Goal: Answer question/provide support

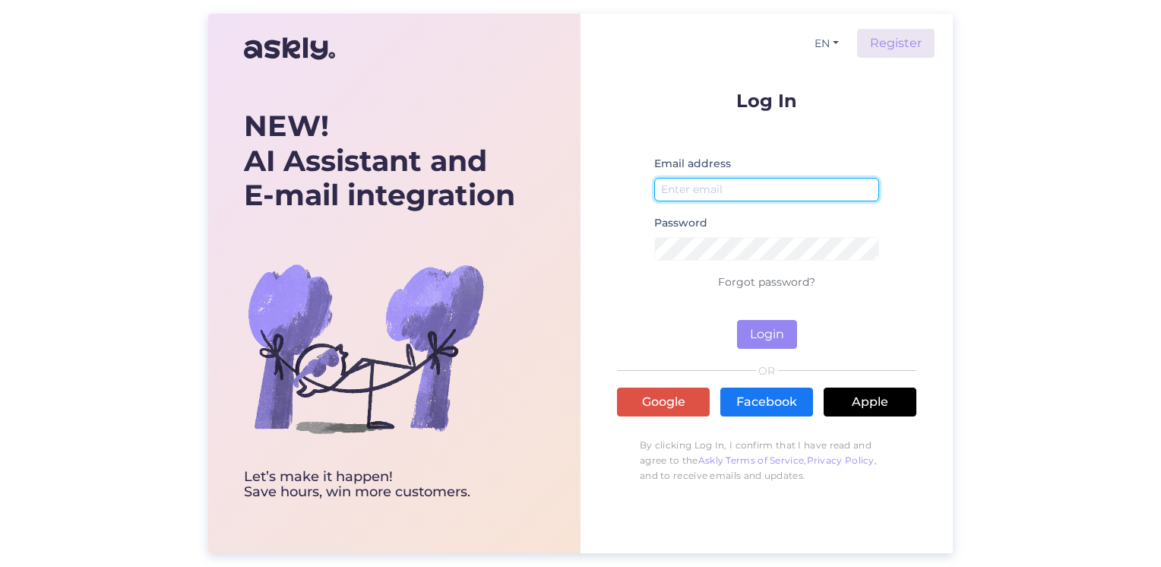
type input "[EMAIL_ADDRESS][DOMAIN_NAME]"
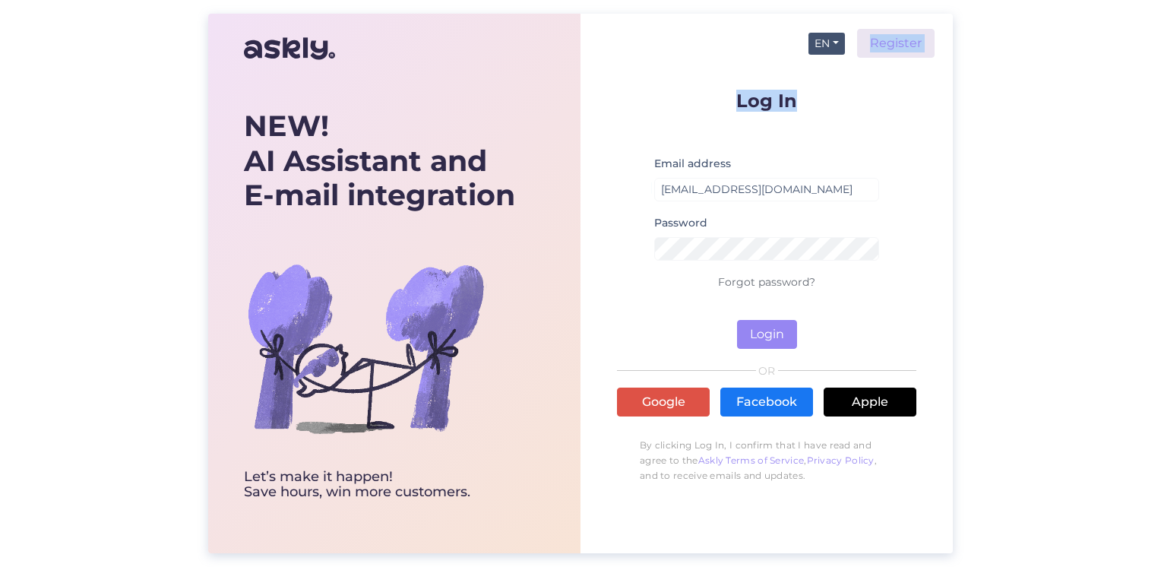
drag, startPoint x: 0, startPoint y: 0, endPoint x: 835, endPoint y: 40, distance: 836.3
click at [835, 40] on div "EN Register Log In Email address [EMAIL_ADDRESS][DOMAIN_NAME] Password Forgot p…" at bounding box center [766, 258] width 299 height 489
click at [760, 331] on button "Login" at bounding box center [767, 334] width 60 height 29
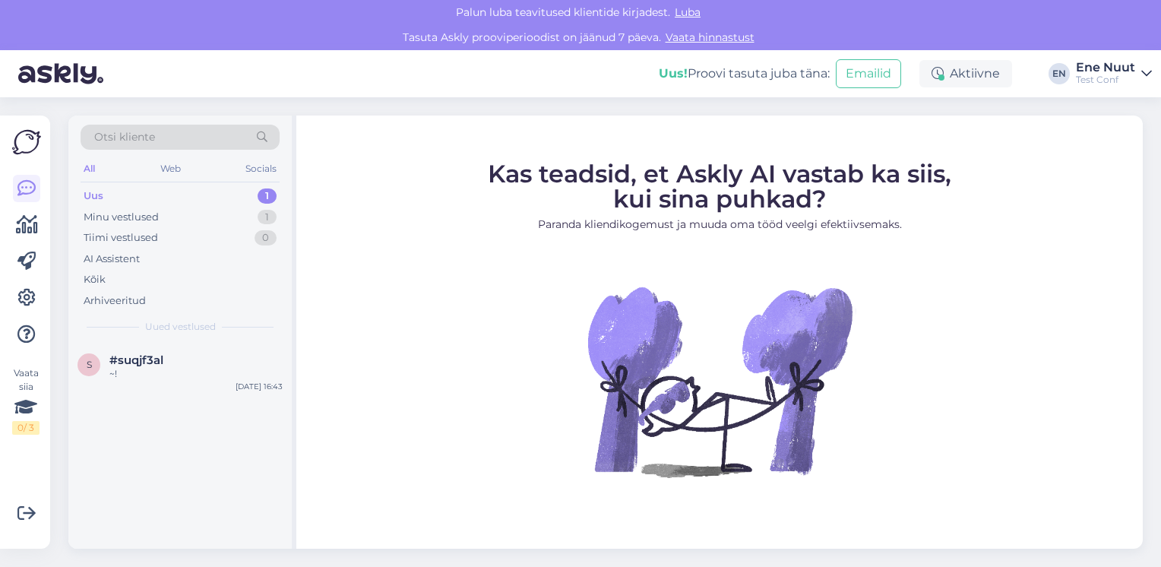
click at [146, 202] on div "Uus 1" at bounding box center [180, 195] width 199 height 21
click at [143, 221] on div "Minu vestlused" at bounding box center [121, 217] width 75 height 15
click at [143, 381] on div "Selle leiate siit: [URL][DOMAIN_NAME]" at bounding box center [195, 374] width 173 height 14
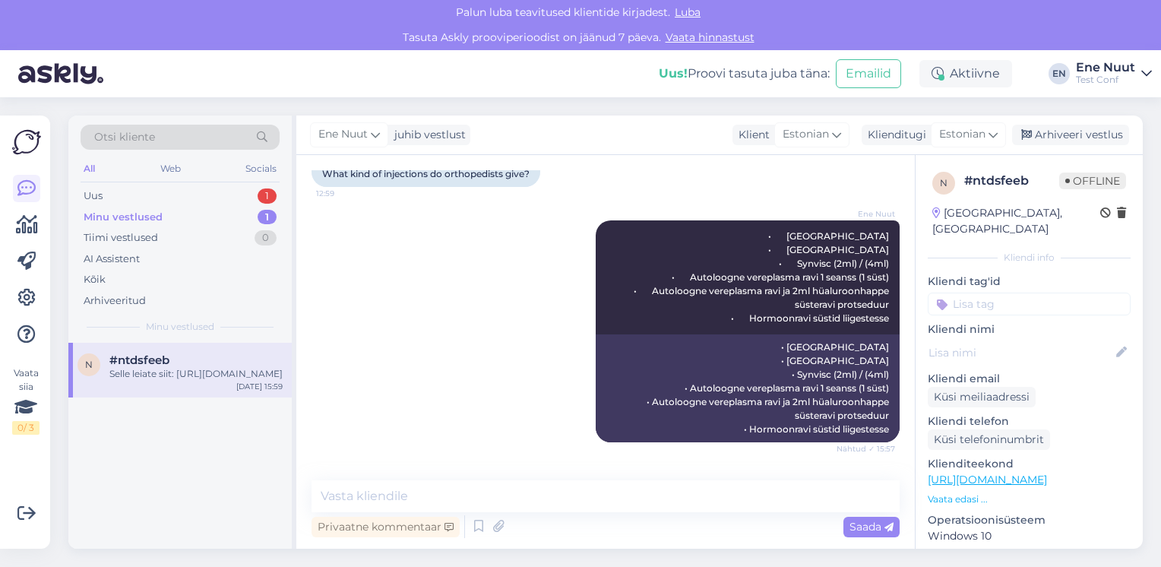
scroll to position [420, 0]
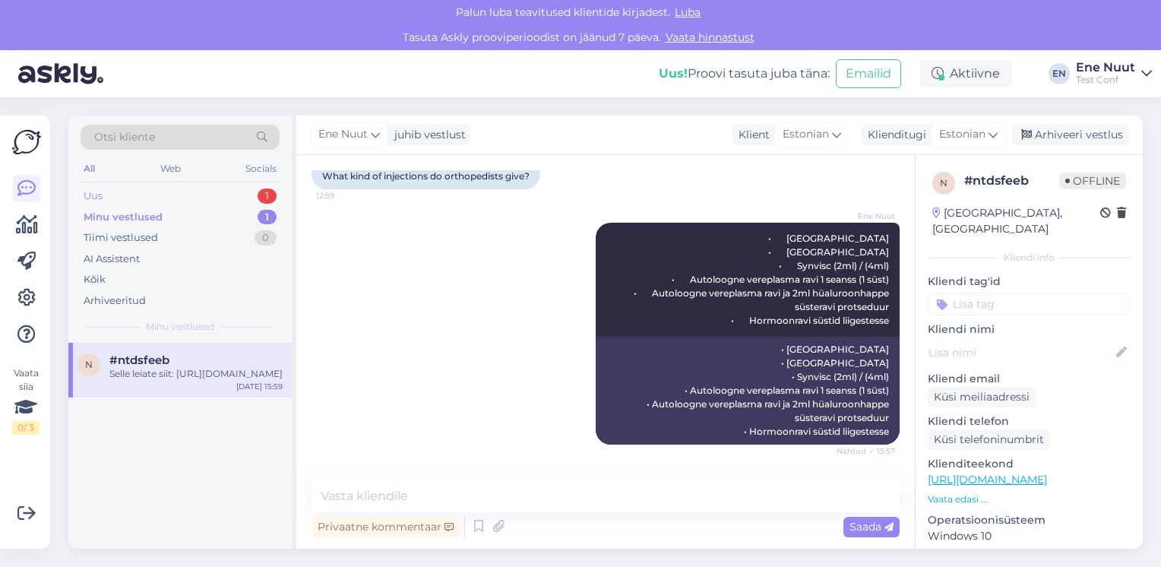
click at [111, 196] on div "Uus 1" at bounding box center [180, 195] width 199 height 21
click at [145, 367] on div "~!" at bounding box center [195, 374] width 173 height 14
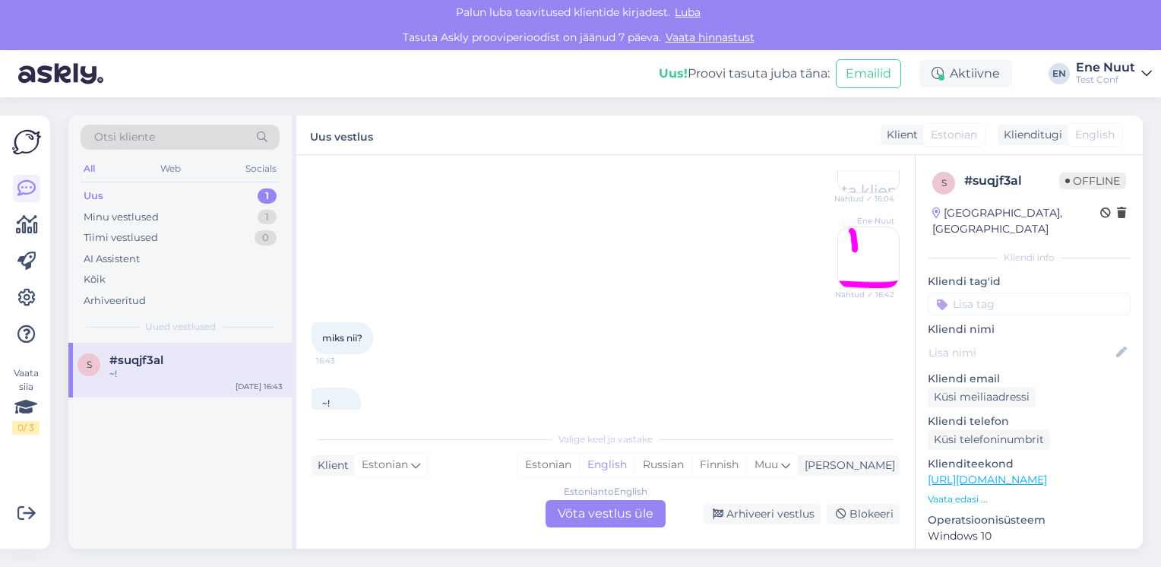
scroll to position [303, 0]
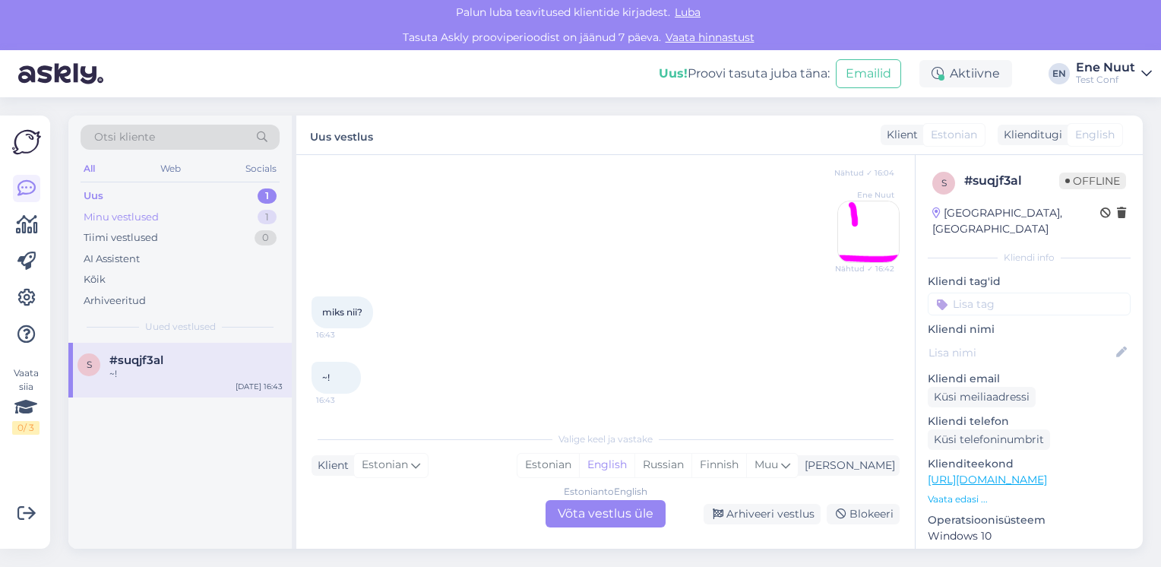
click at [139, 223] on div "Minu vestlused" at bounding box center [121, 217] width 75 height 15
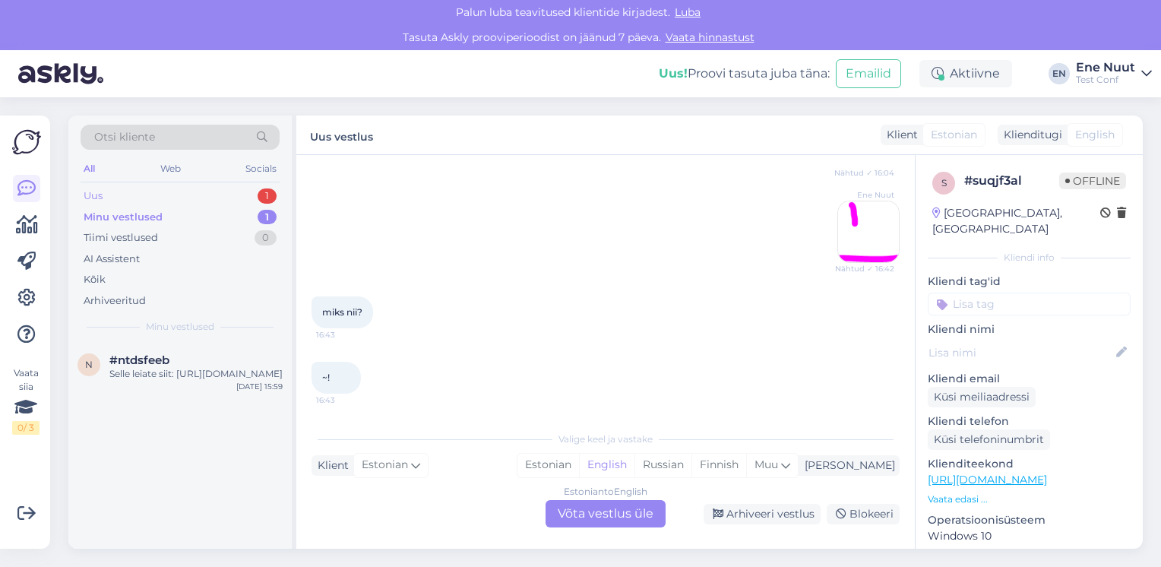
click at [132, 198] on div "Uus 1" at bounding box center [180, 195] width 199 height 21
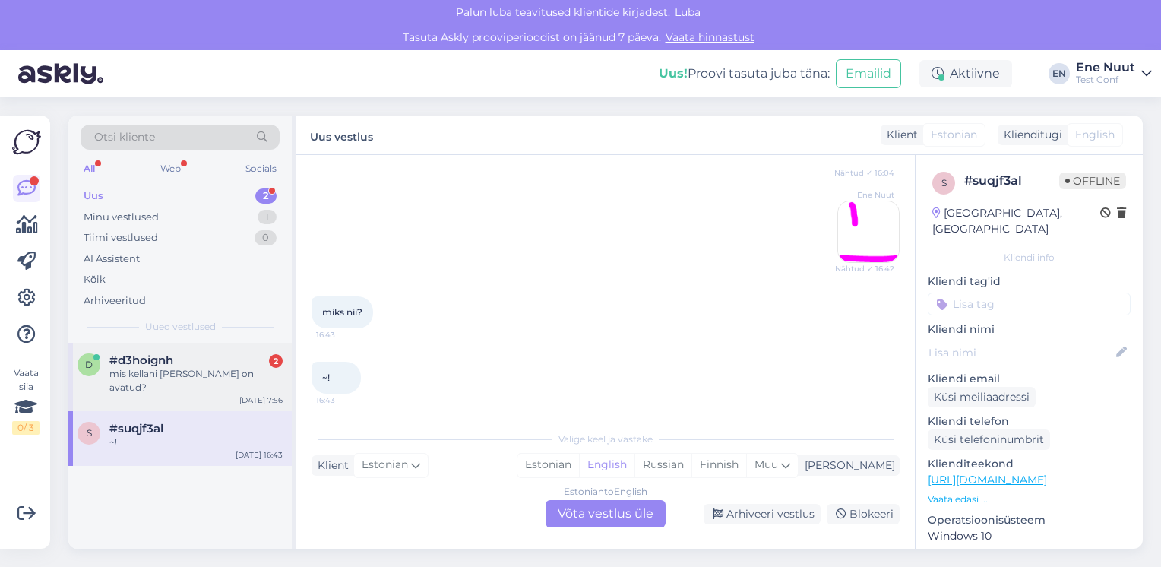
click at [144, 355] on span "#d3hoignh" at bounding box center [141, 360] width 64 height 14
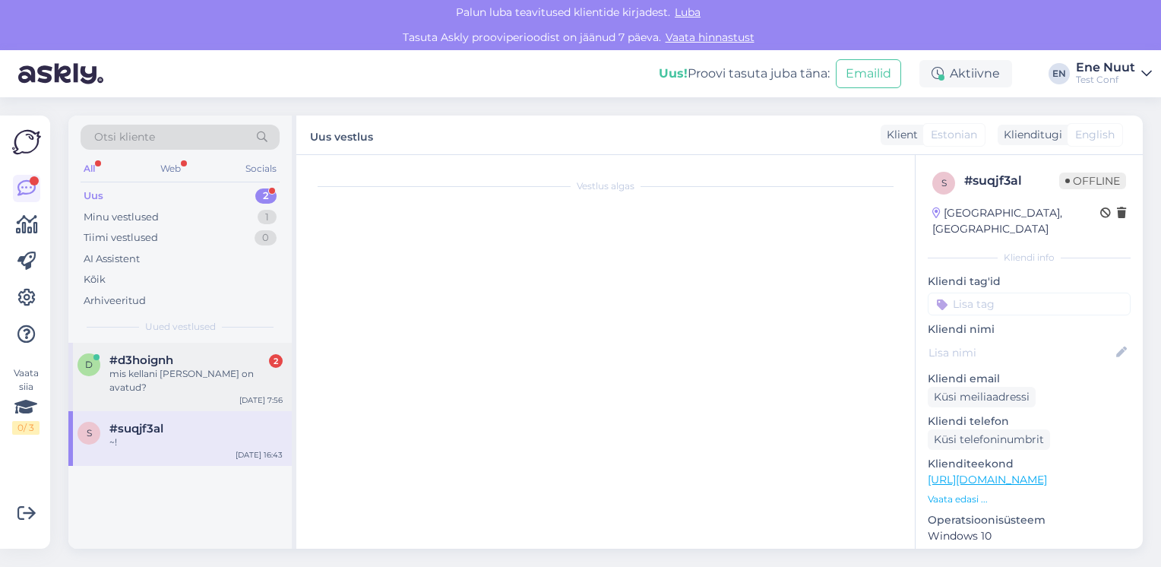
scroll to position [0, 0]
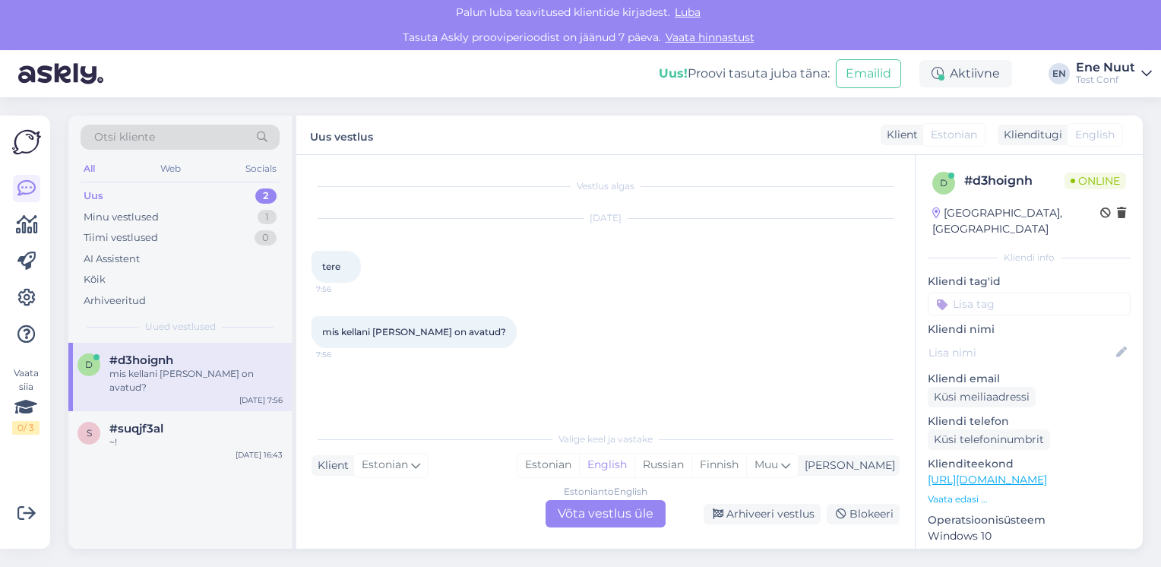
click at [609, 518] on div "Estonian to English Võta vestlus üle" at bounding box center [606, 513] width 120 height 27
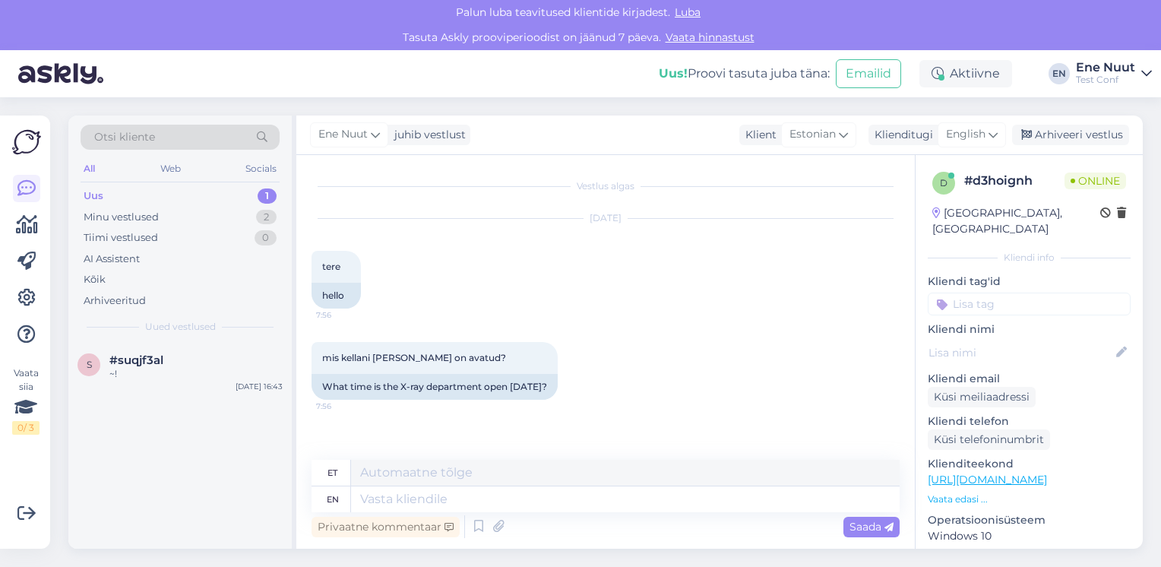
click at [337, 503] on div "en" at bounding box center [333, 499] width 12 height 26
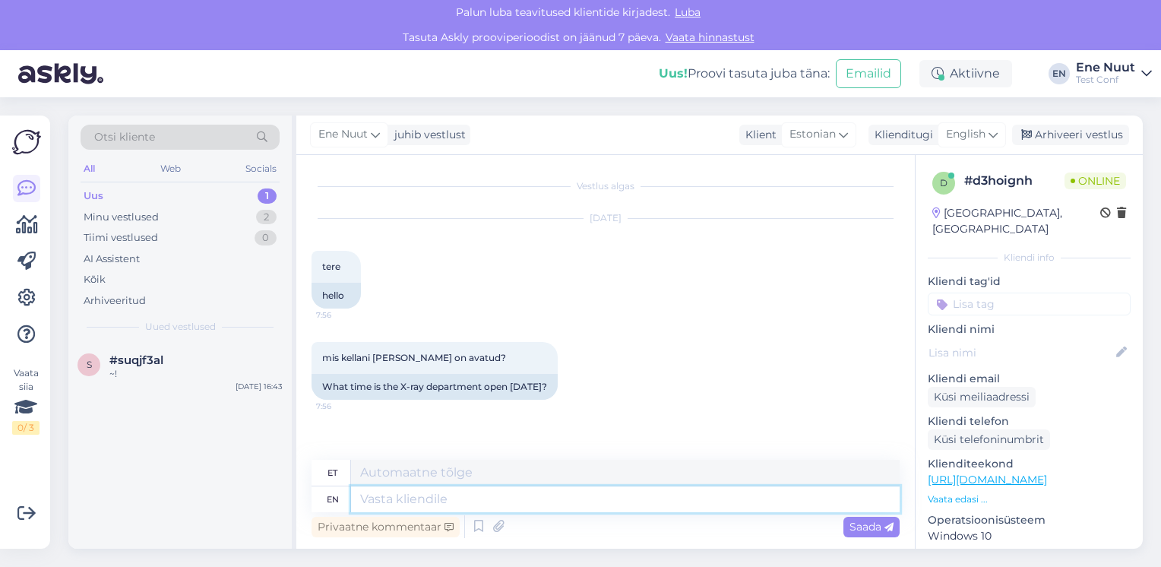
click at [414, 505] on textarea at bounding box center [625, 499] width 549 height 26
click at [415, 470] on textarea at bounding box center [625, 473] width 549 height 26
click at [417, 504] on textarea at bounding box center [625, 499] width 549 height 26
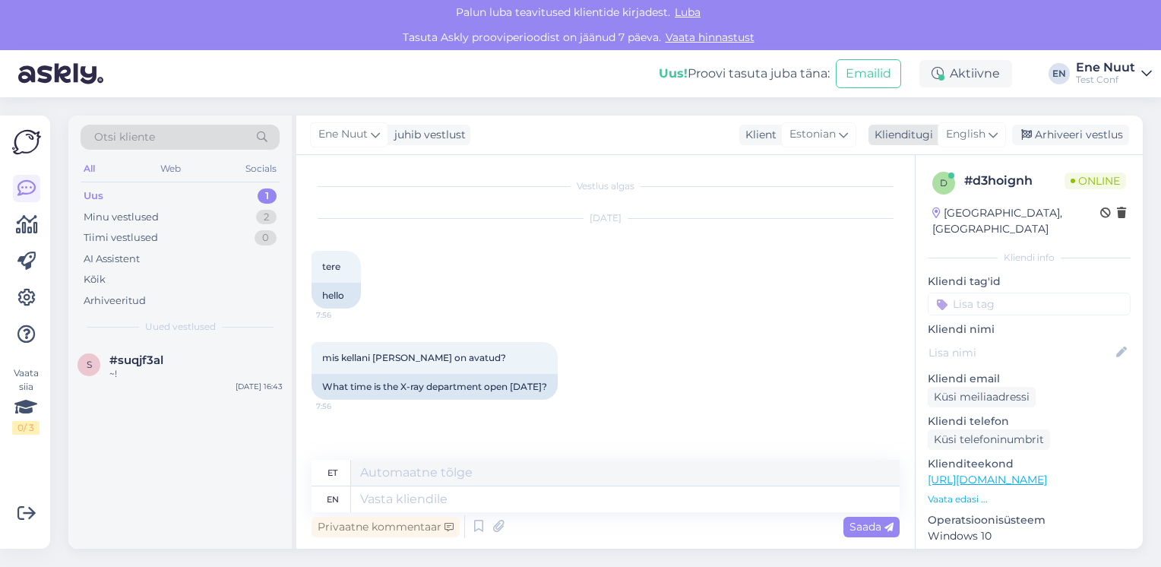
click at [1000, 136] on div "English" at bounding box center [972, 134] width 68 height 24
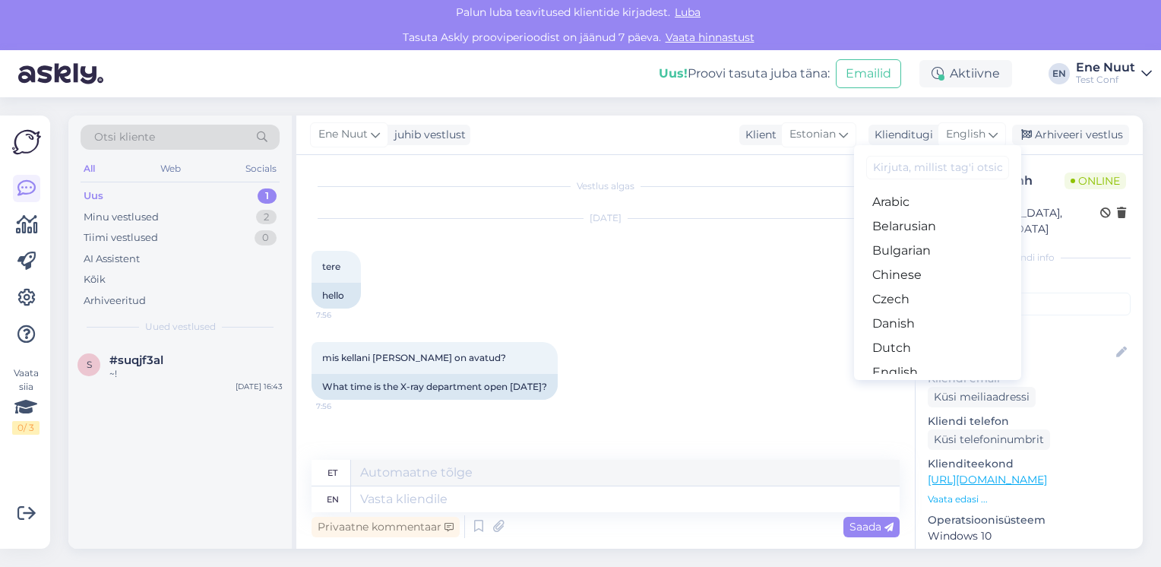
click at [917, 164] on input at bounding box center [937, 168] width 143 height 24
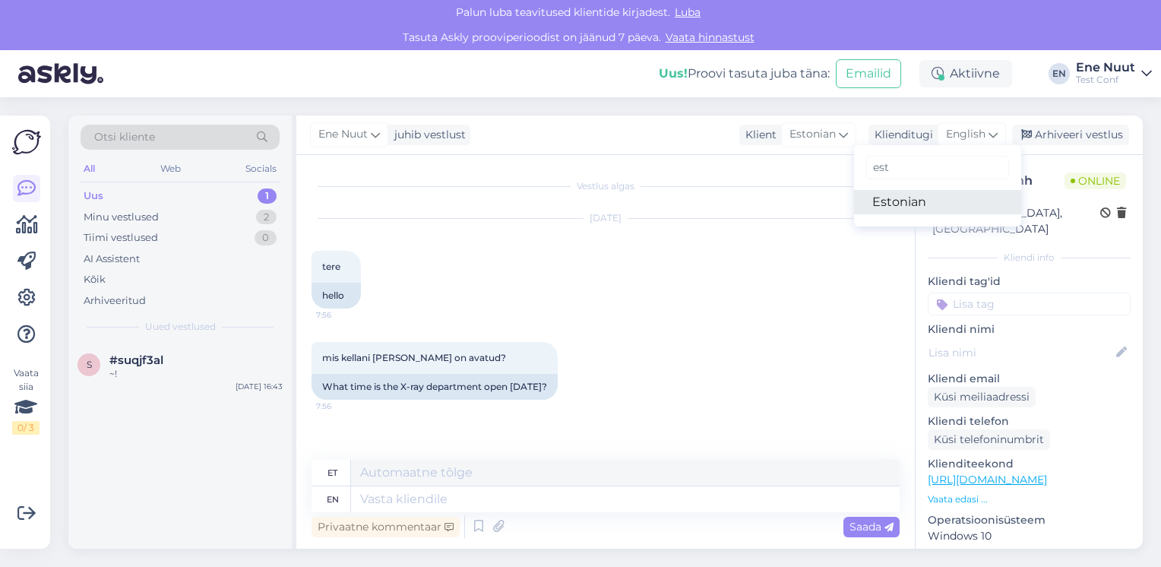
type input "est"
click at [915, 204] on link "Estonian" at bounding box center [937, 202] width 167 height 24
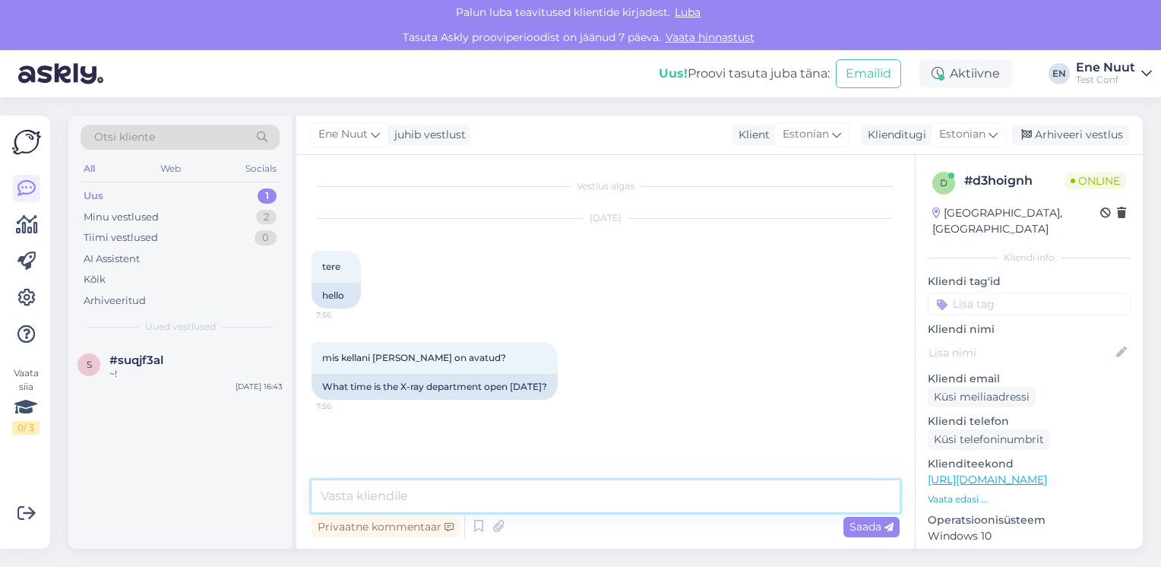
click at [492, 500] on textarea at bounding box center [606, 496] width 588 height 32
click at [547, 485] on textarea at bounding box center [606, 496] width 588 height 32
type textarea "T"
type textarea "Röntgen on [PERSON_NAME] avatud kella 17.00ni."
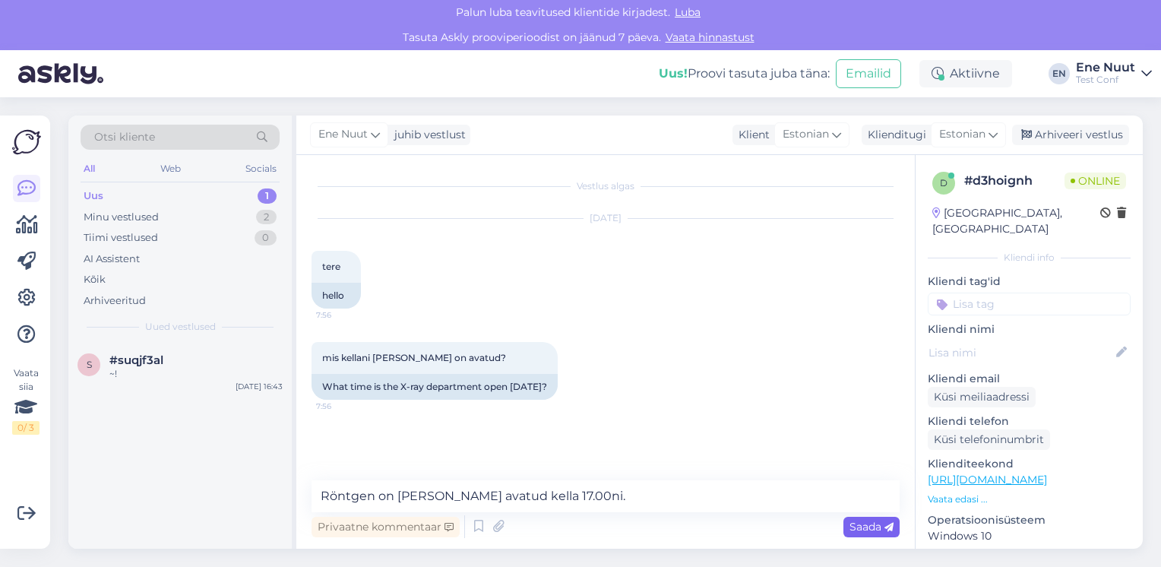
click at [863, 525] on span "Saada" at bounding box center [872, 527] width 44 height 14
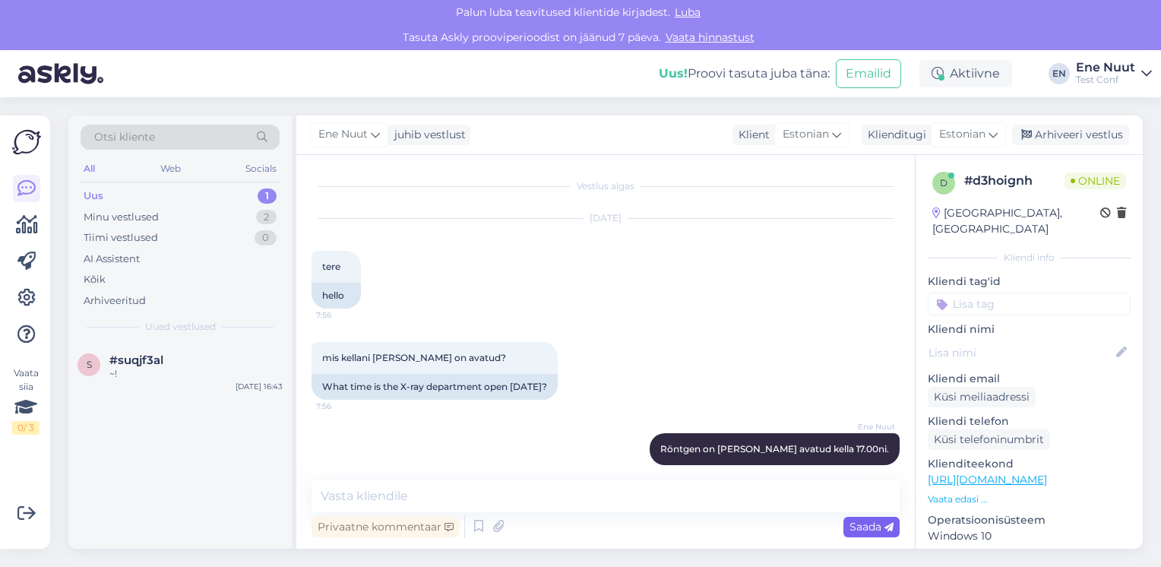
scroll to position [15, 0]
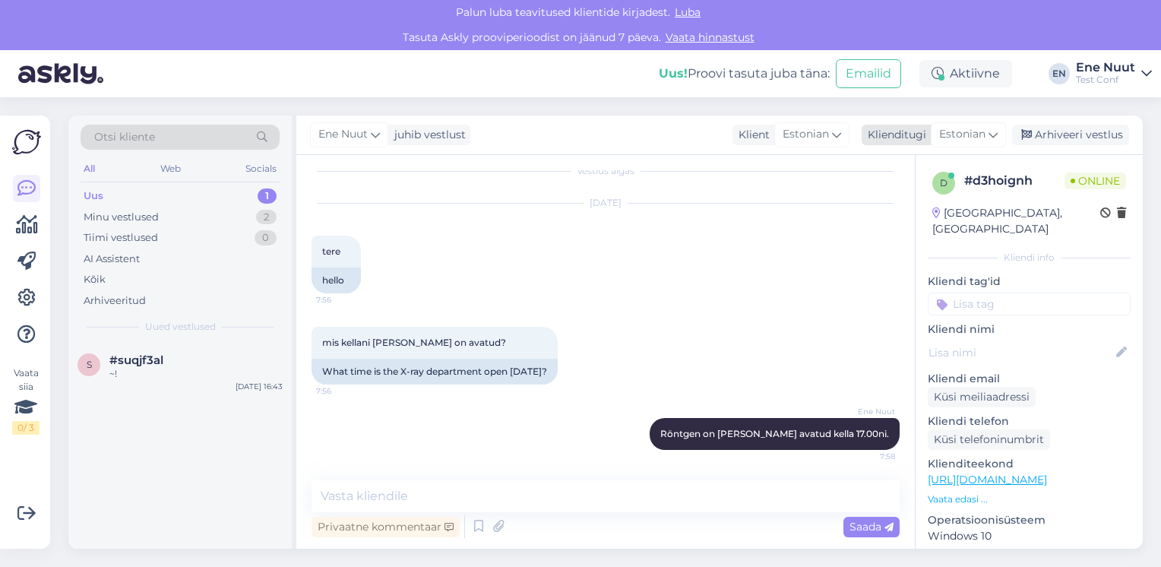
click at [1051, 131] on div "Arhiveeri vestlus" at bounding box center [1070, 135] width 117 height 21
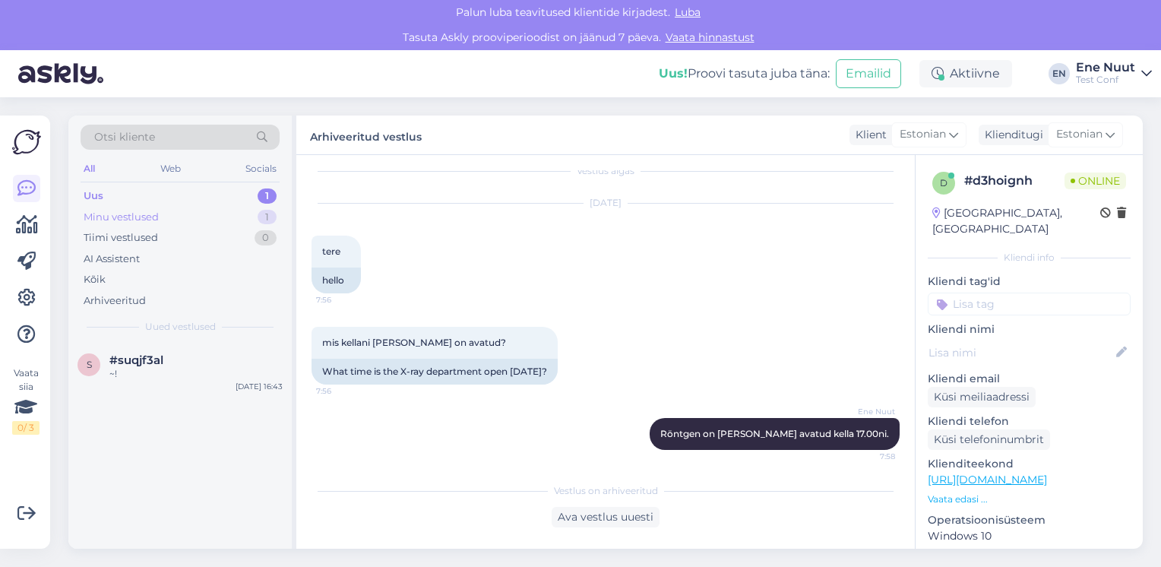
click at [108, 219] on div "Minu vestlused" at bounding box center [121, 217] width 75 height 15
click at [87, 295] on div "Arhiveeritud" at bounding box center [115, 300] width 62 height 15
click at [111, 294] on div "Arhiveeritud" at bounding box center [116, 300] width 65 height 15
click at [98, 274] on div "Kõik" at bounding box center [95, 279] width 22 height 15
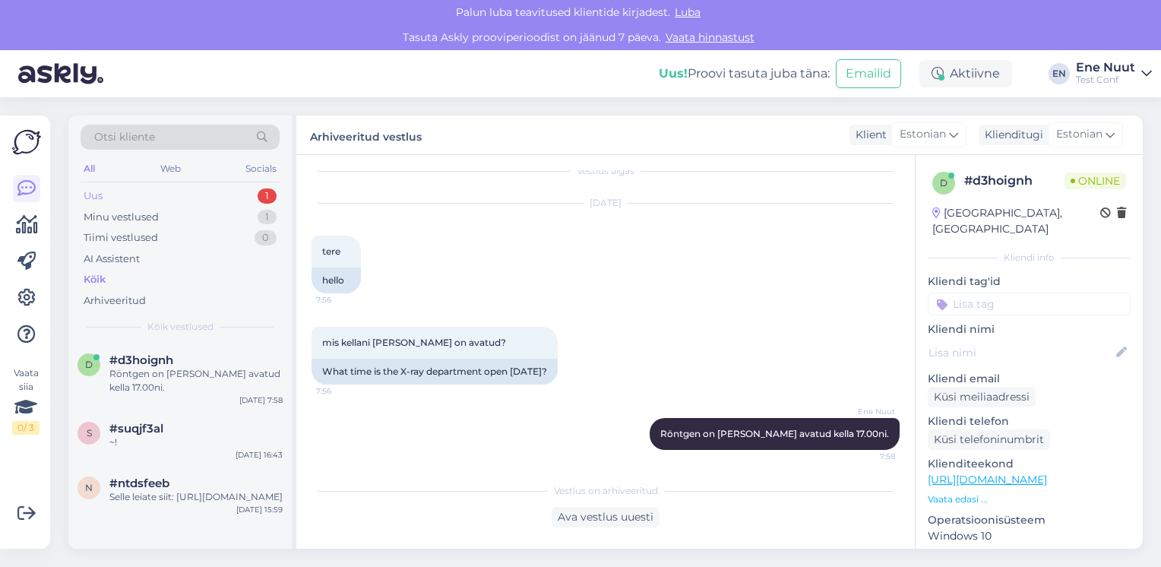
click at [138, 190] on div "Uus 1" at bounding box center [180, 195] width 199 height 21
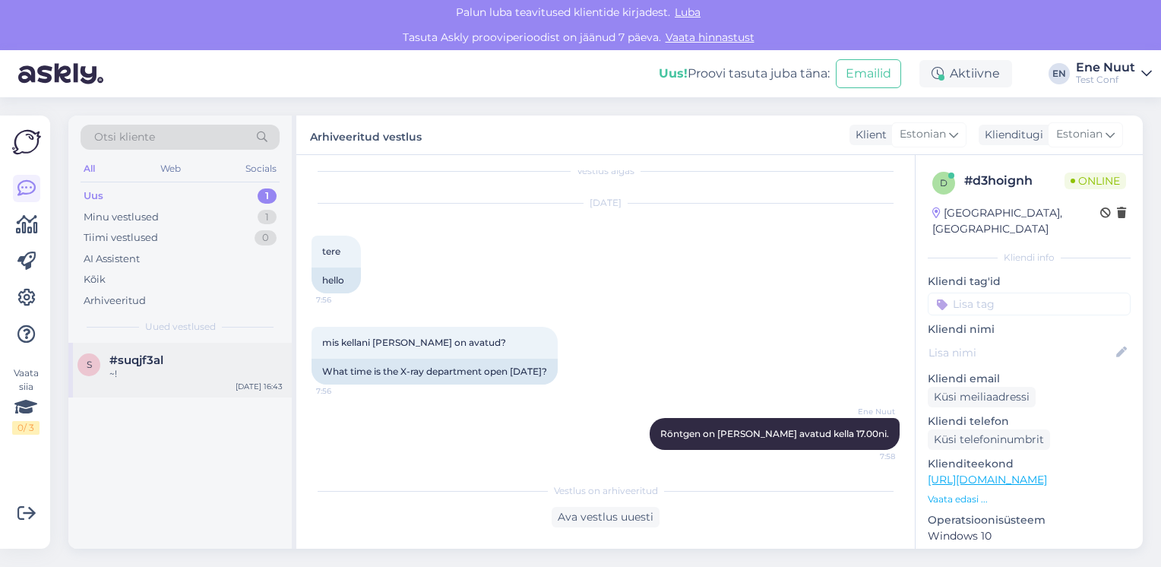
click at [143, 381] on div "s #suqjf3al ~! [DATE] 16:43" at bounding box center [179, 370] width 223 height 55
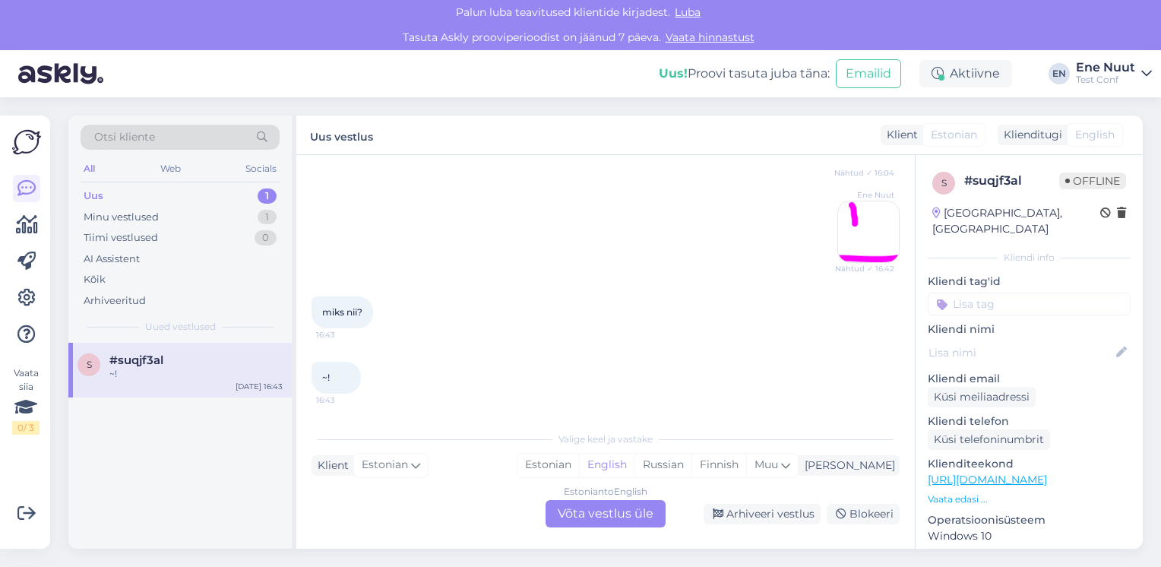
click at [617, 515] on div "Estonian to English Võta vestlus üle" at bounding box center [606, 513] width 120 height 27
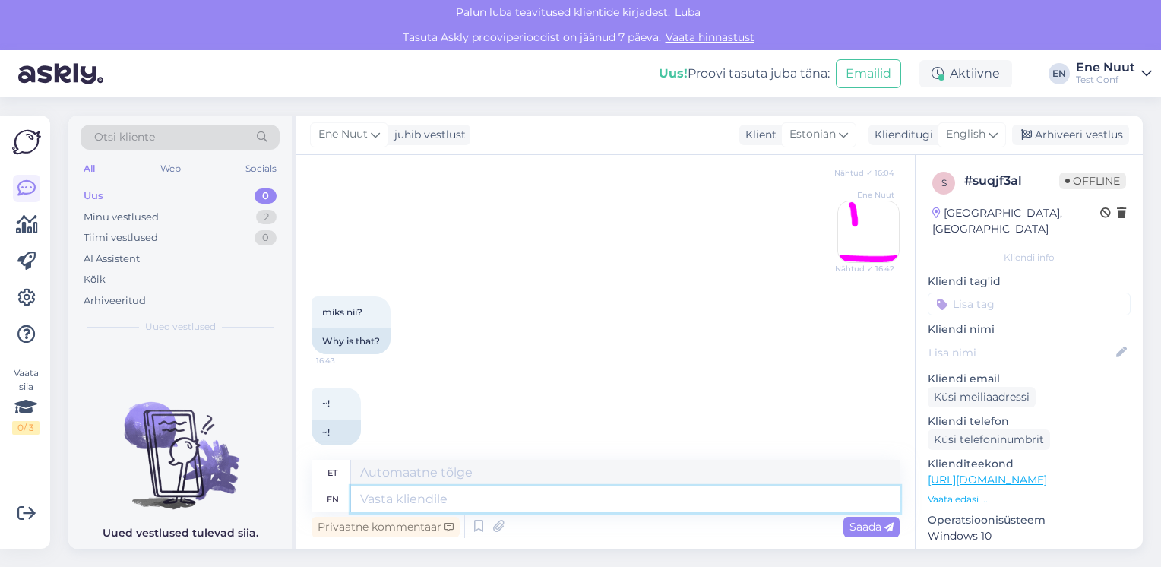
click at [521, 493] on textarea at bounding box center [625, 499] width 549 height 26
type textarea "Selge."
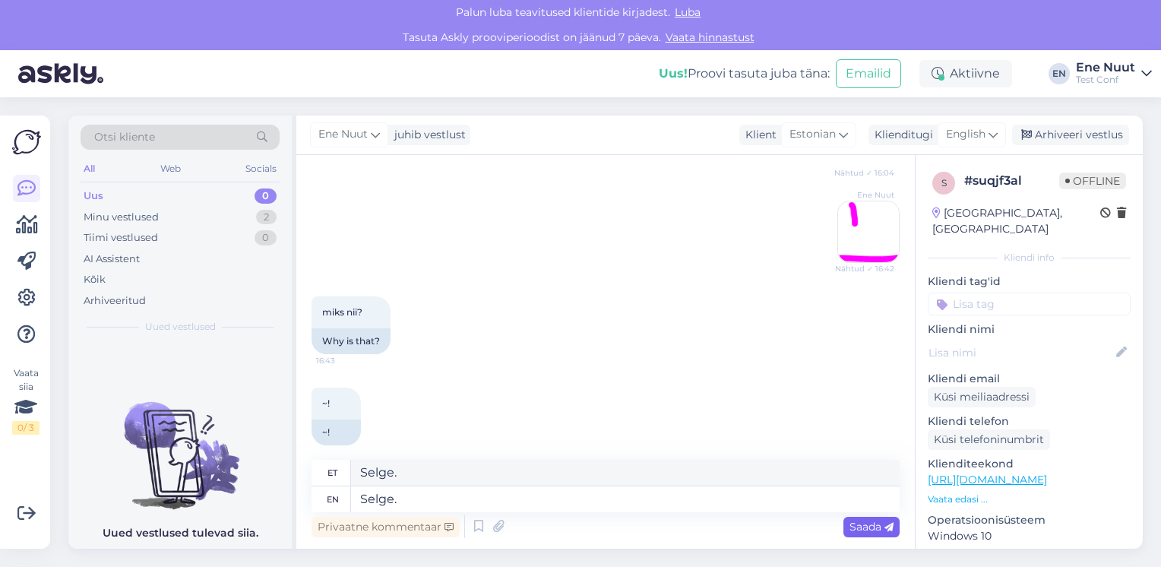
drag, startPoint x: 864, startPoint y: 524, endPoint x: 852, endPoint y: 527, distance: 12.5
click at [864, 524] on span "Saada" at bounding box center [872, 527] width 44 height 14
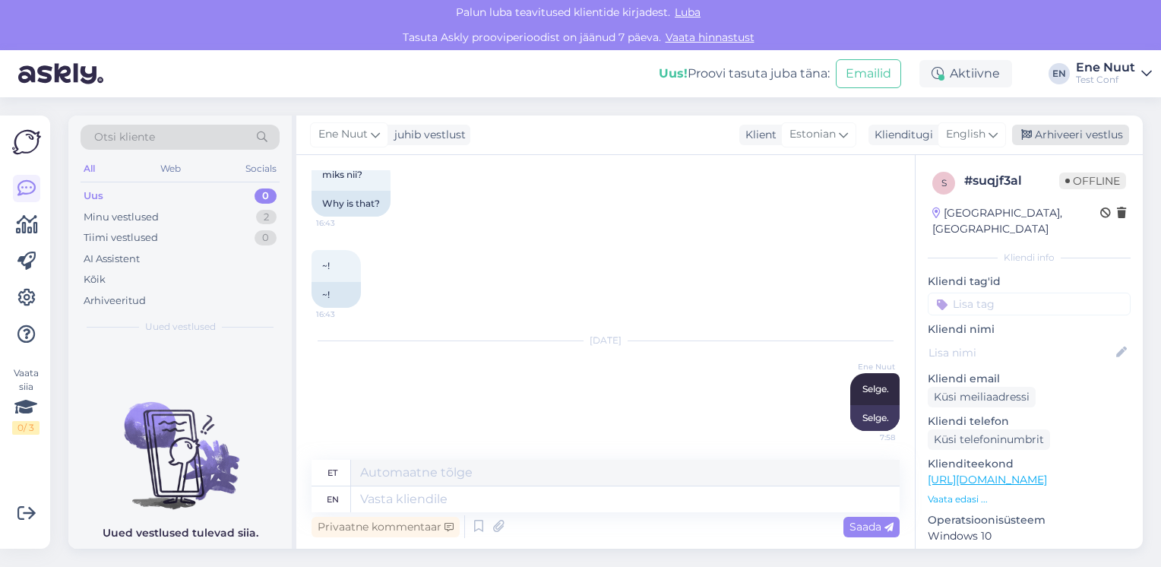
click at [1074, 138] on div "Arhiveeri vestlus" at bounding box center [1070, 135] width 117 height 21
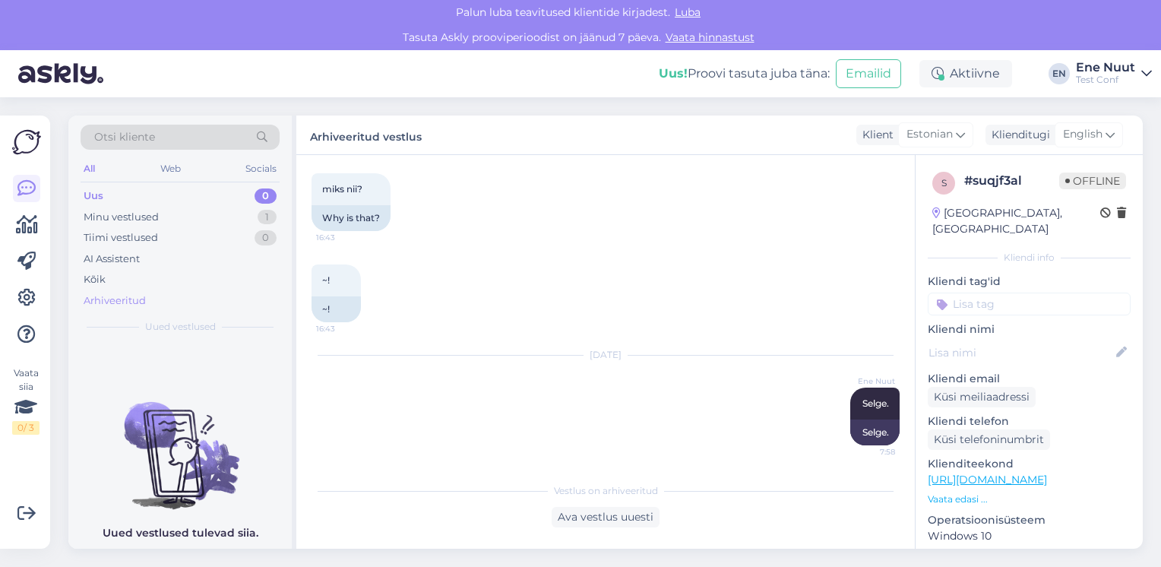
click at [97, 299] on div "Arhiveeritud" at bounding box center [115, 300] width 62 height 15
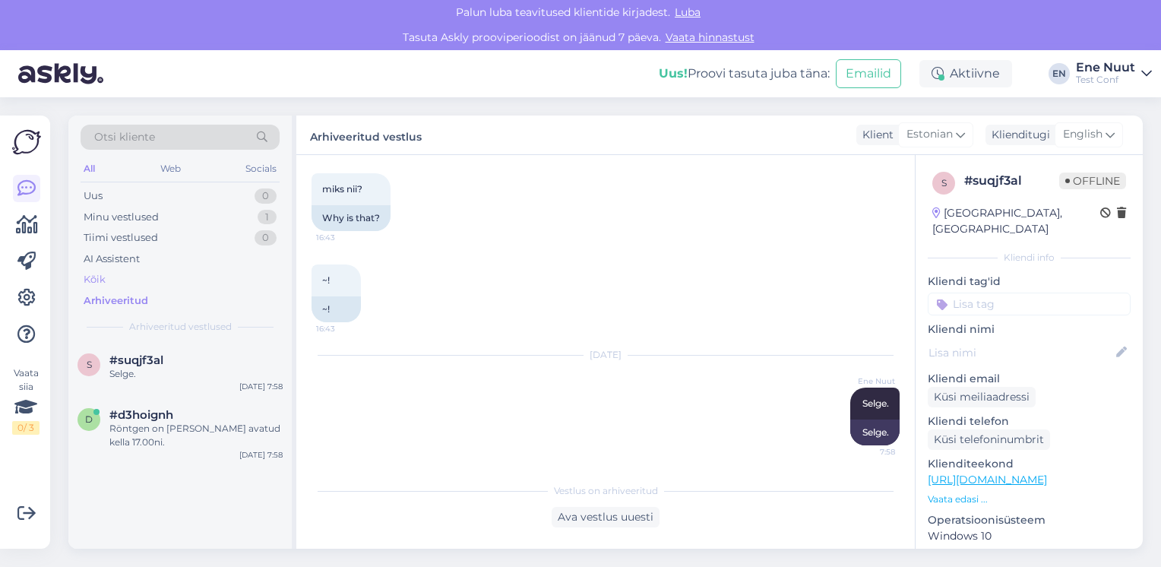
click at [103, 277] on div "Kõik" at bounding box center [95, 279] width 22 height 15
click at [101, 197] on div "Uus" at bounding box center [93, 195] width 19 height 15
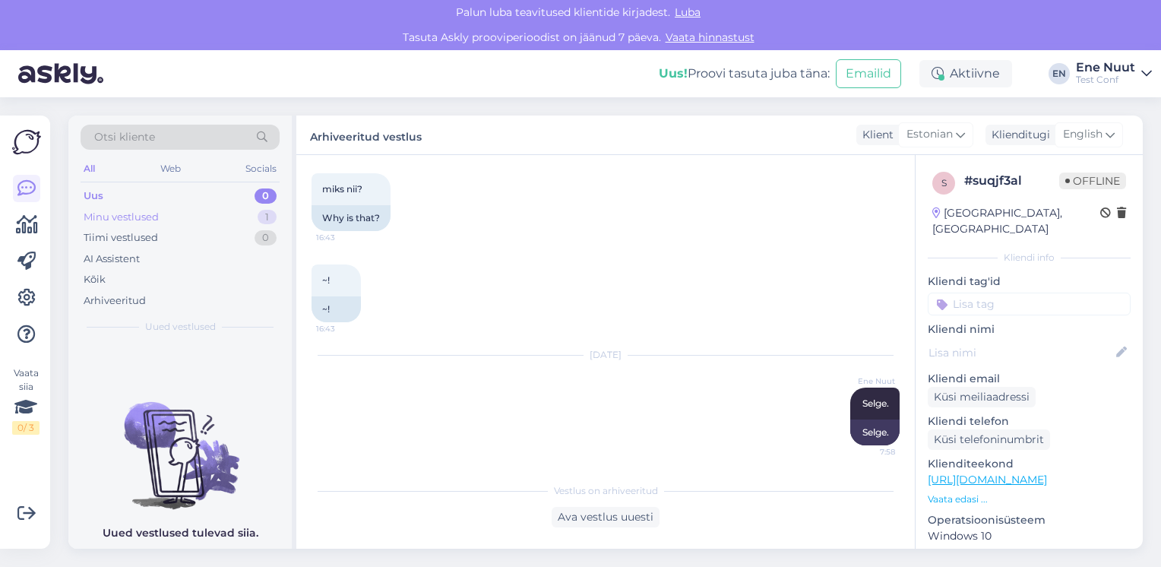
click at [161, 216] on div "Minu vestlused 1" at bounding box center [180, 217] width 199 height 21
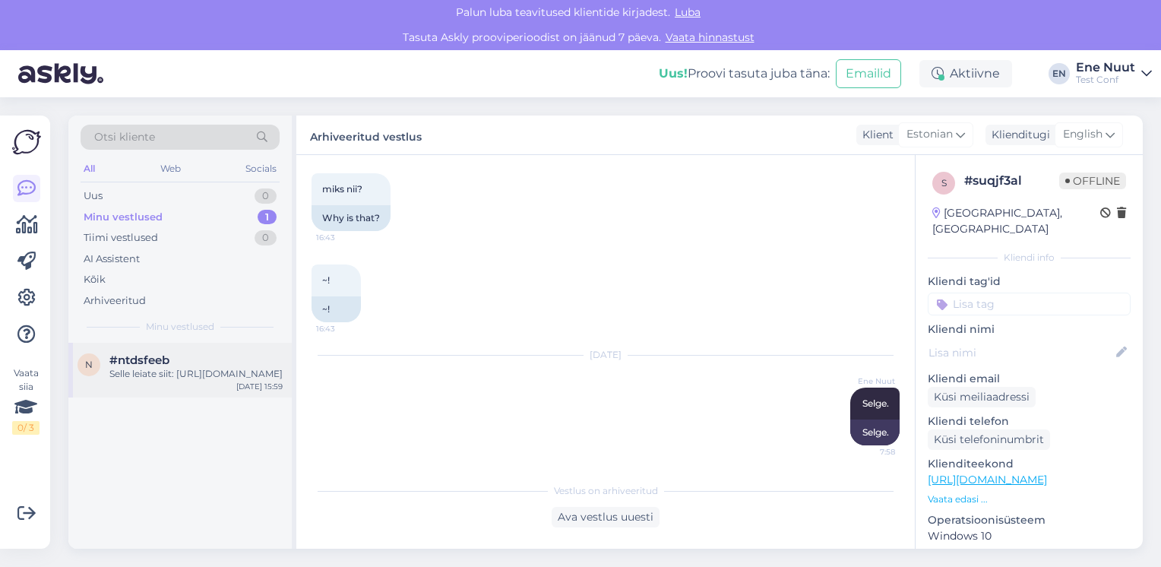
click at [142, 370] on div "Selle leiate siit: [URL][DOMAIN_NAME]" at bounding box center [195, 374] width 173 height 14
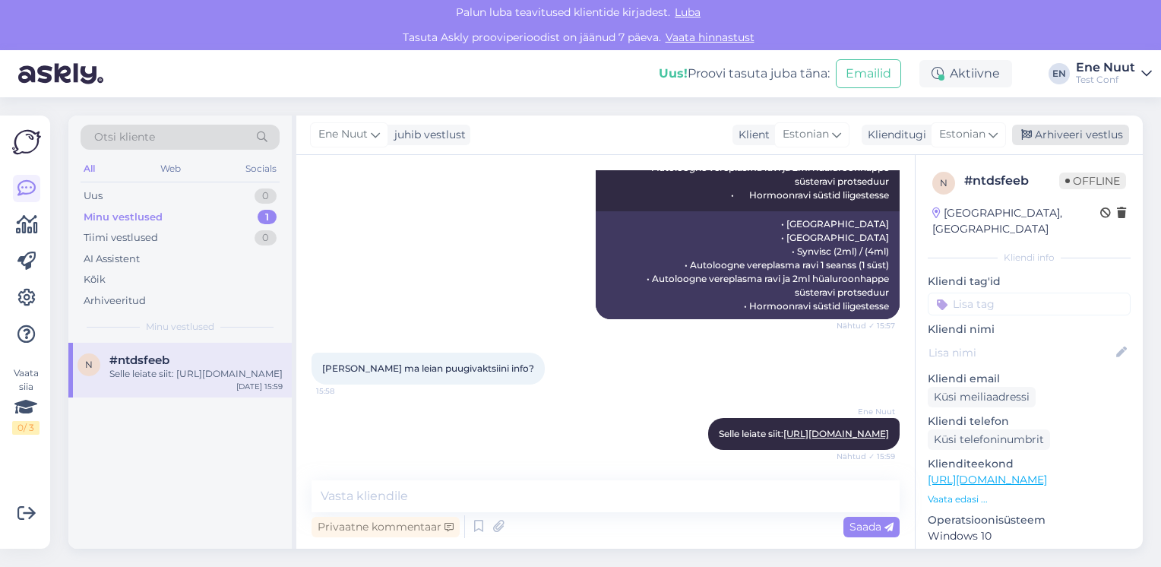
click at [1086, 135] on div "Arhiveeri vestlus" at bounding box center [1070, 135] width 117 height 21
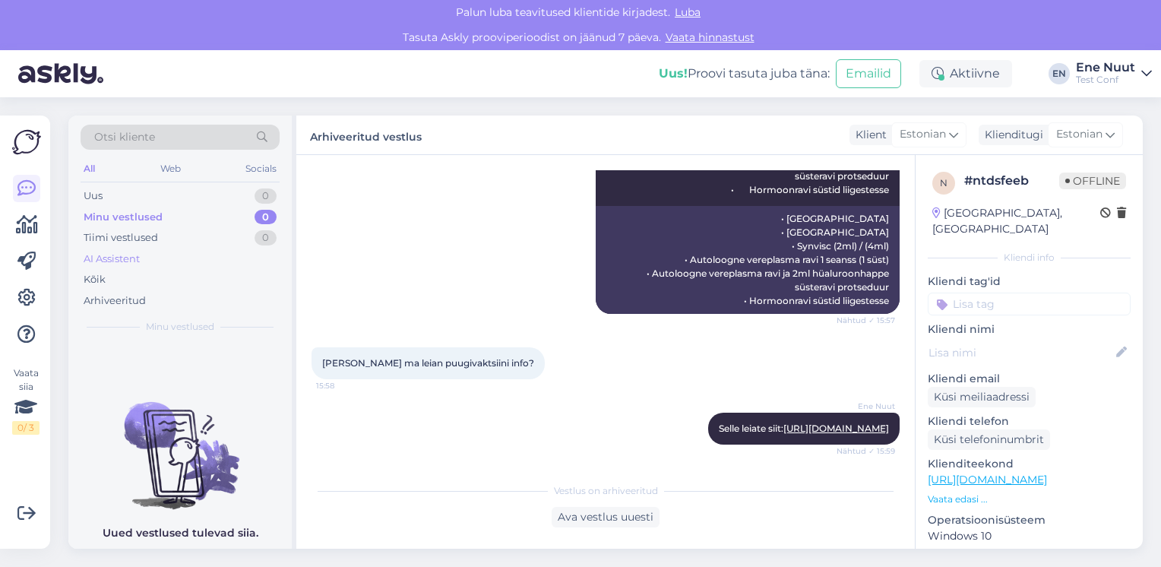
click at [93, 258] on div "AI Assistent" at bounding box center [112, 259] width 56 height 15
click at [24, 293] on icon at bounding box center [26, 298] width 18 height 18
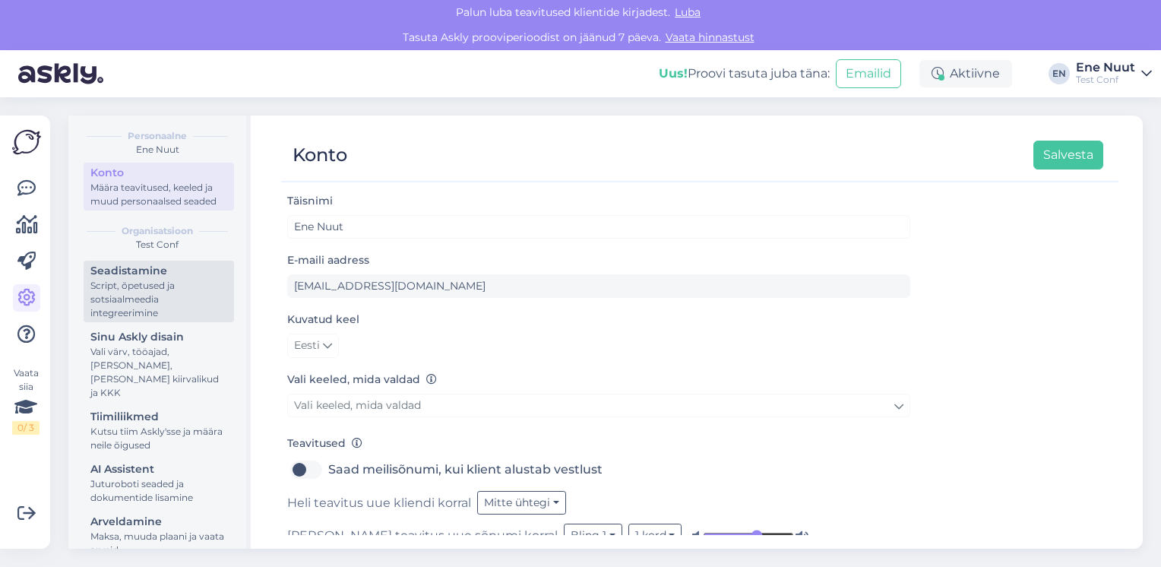
scroll to position [70, 0]
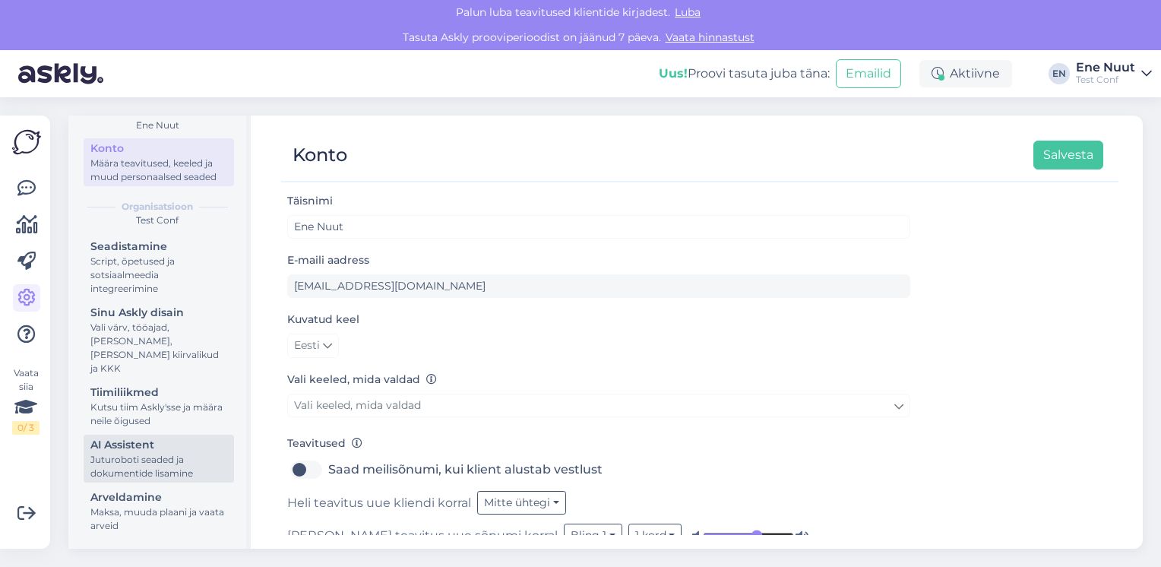
click at [119, 455] on div "Juturoboti seaded ja dokumentide lisamine" at bounding box center [158, 466] width 137 height 27
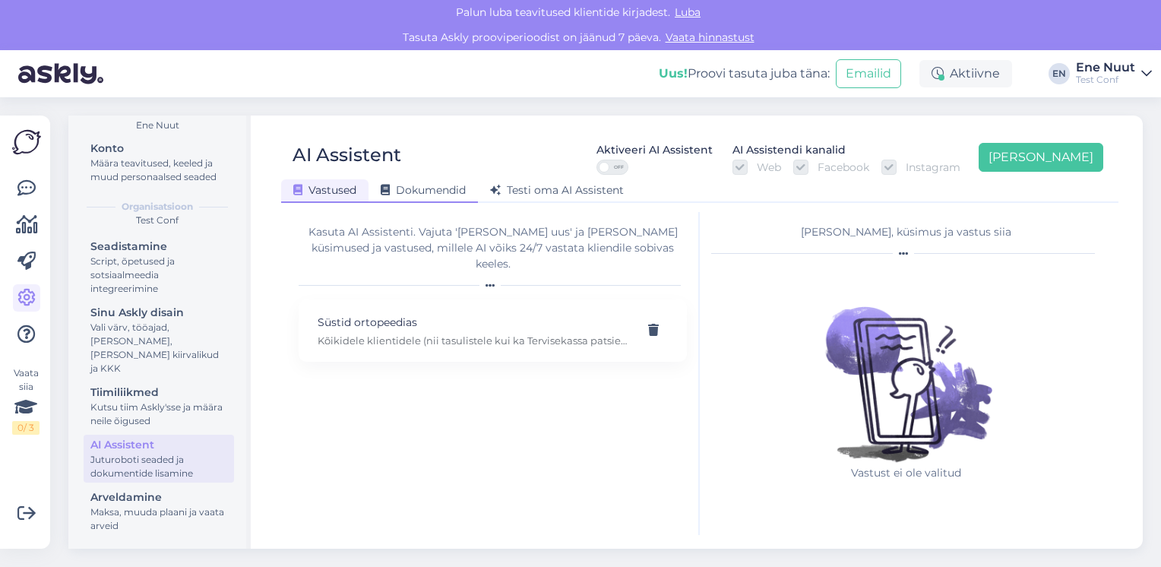
click at [413, 187] on span "Dokumendid" at bounding box center [423, 190] width 85 height 14
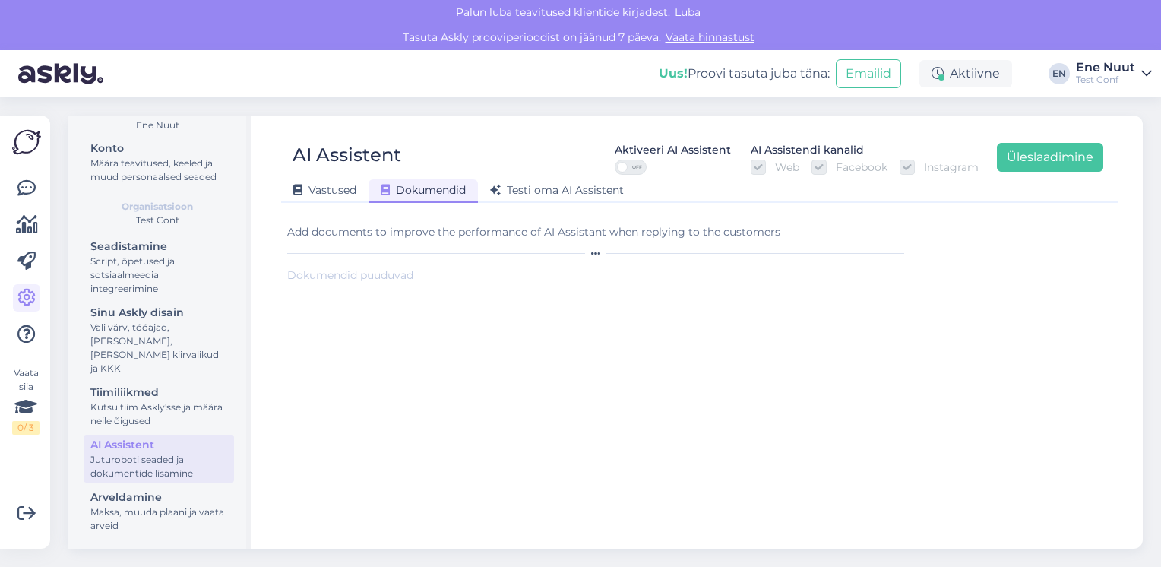
click at [634, 164] on span "OFF" at bounding box center [637, 167] width 18 height 14
click at [615, 160] on input "OFF" at bounding box center [615, 160] width 0 height 0
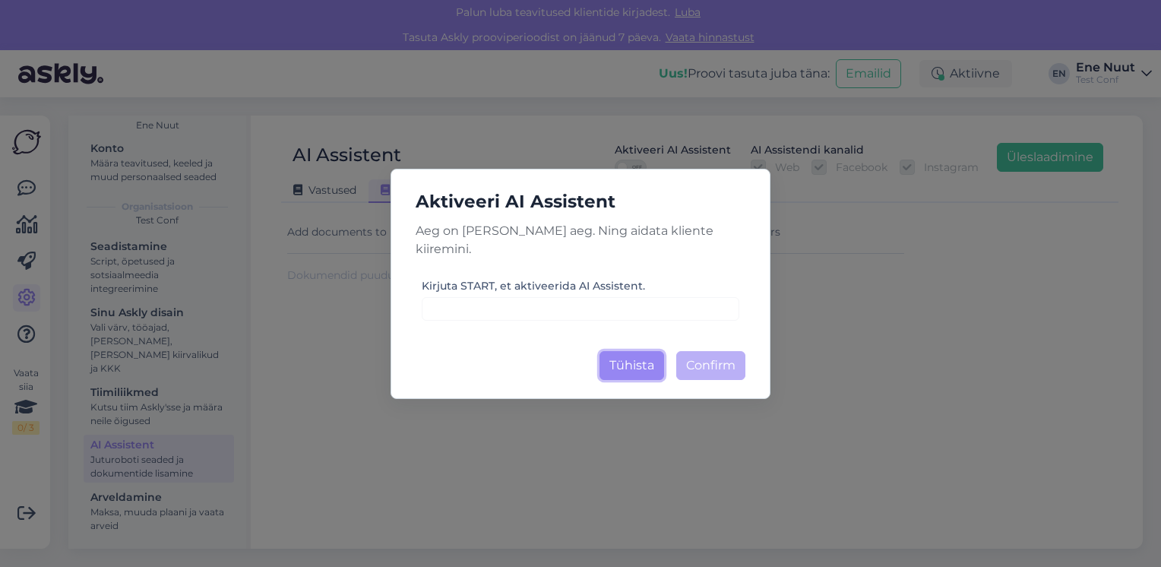
click at [626, 353] on button "Tühista" at bounding box center [632, 365] width 65 height 29
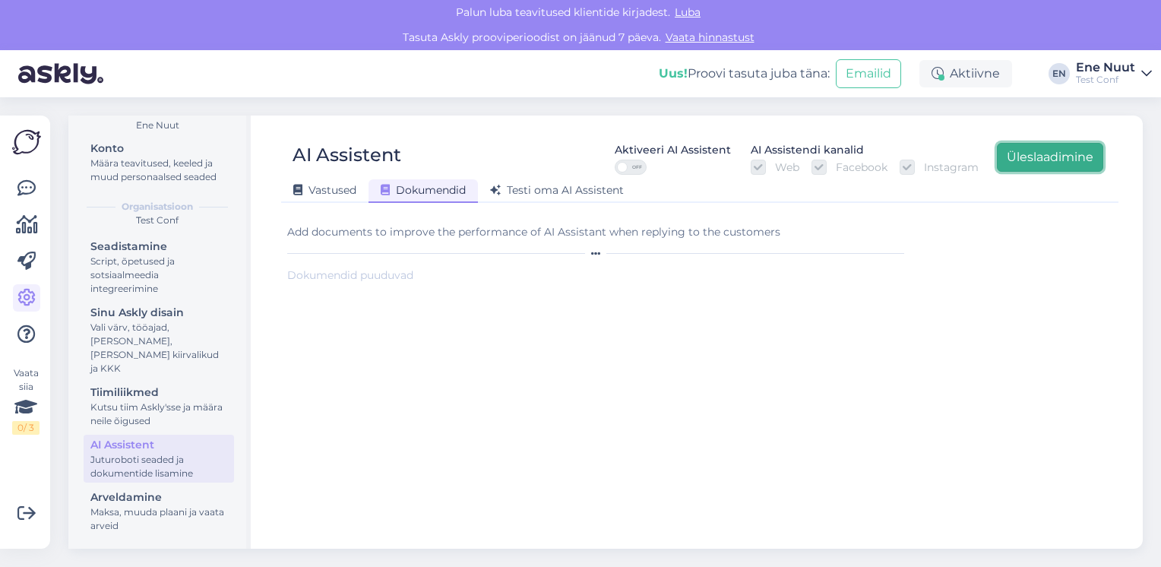
click at [1070, 153] on button "Üleslaadimine" at bounding box center [1050, 157] width 106 height 29
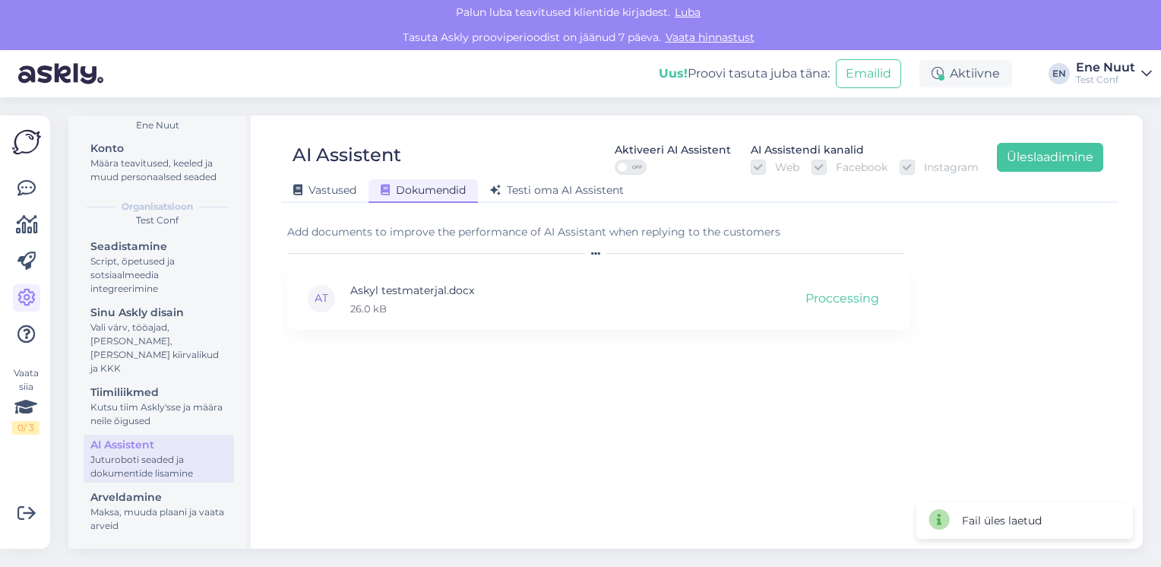
click at [632, 166] on span "OFF" at bounding box center [637, 167] width 18 height 14
click at [615, 160] on input "OFF" at bounding box center [615, 160] width 0 height 0
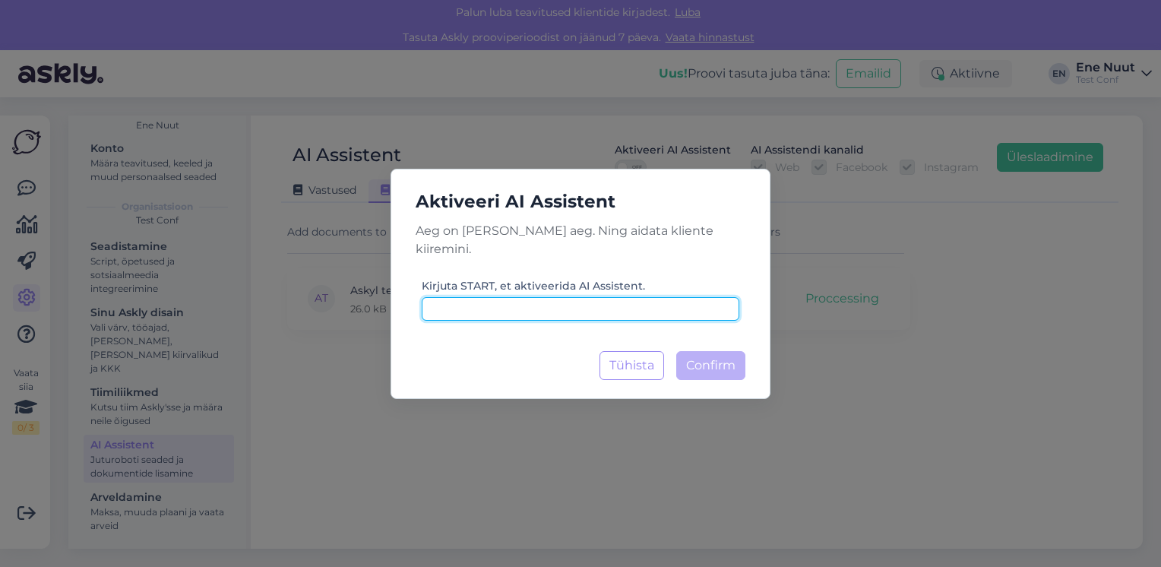
click at [436, 303] on input at bounding box center [581, 309] width 318 height 24
type input "START"
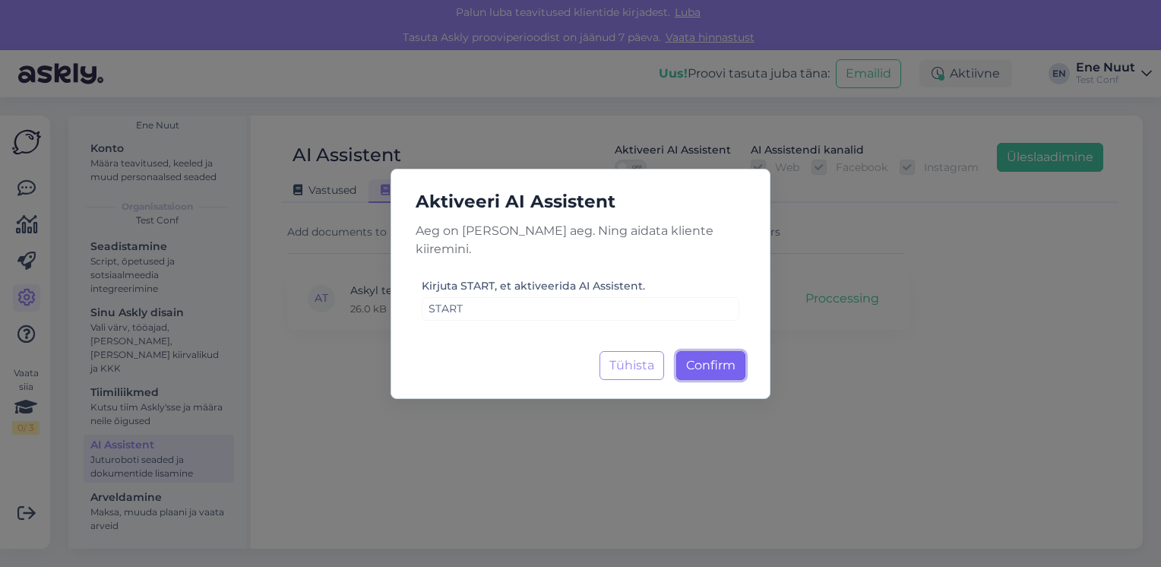
click at [706, 358] on span "Confirm" at bounding box center [710, 365] width 49 height 14
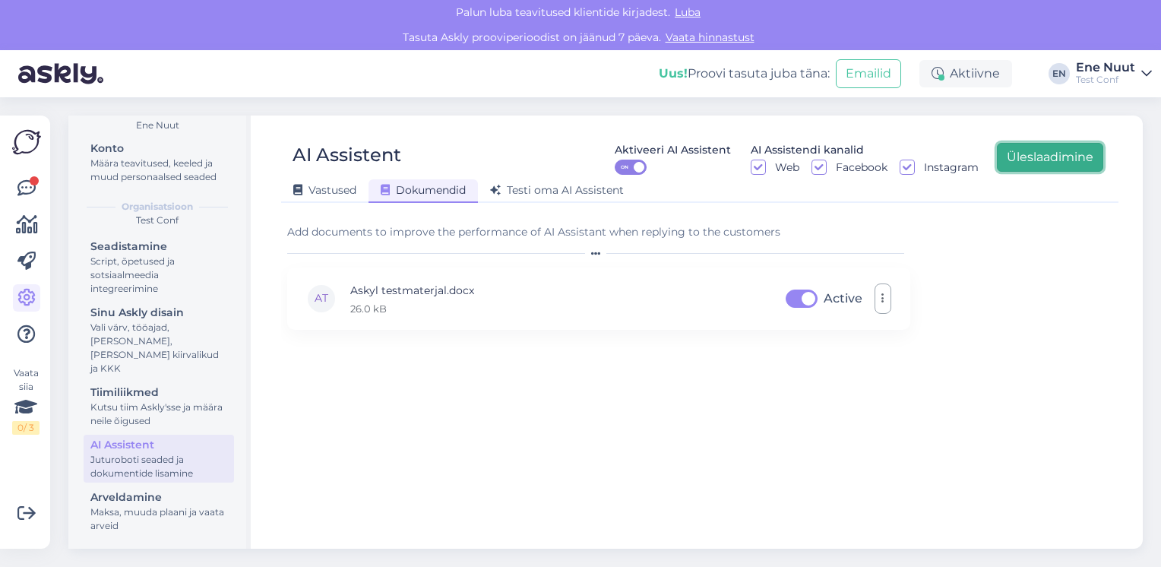
click at [1061, 150] on button "Üleslaadimine" at bounding box center [1050, 157] width 106 height 29
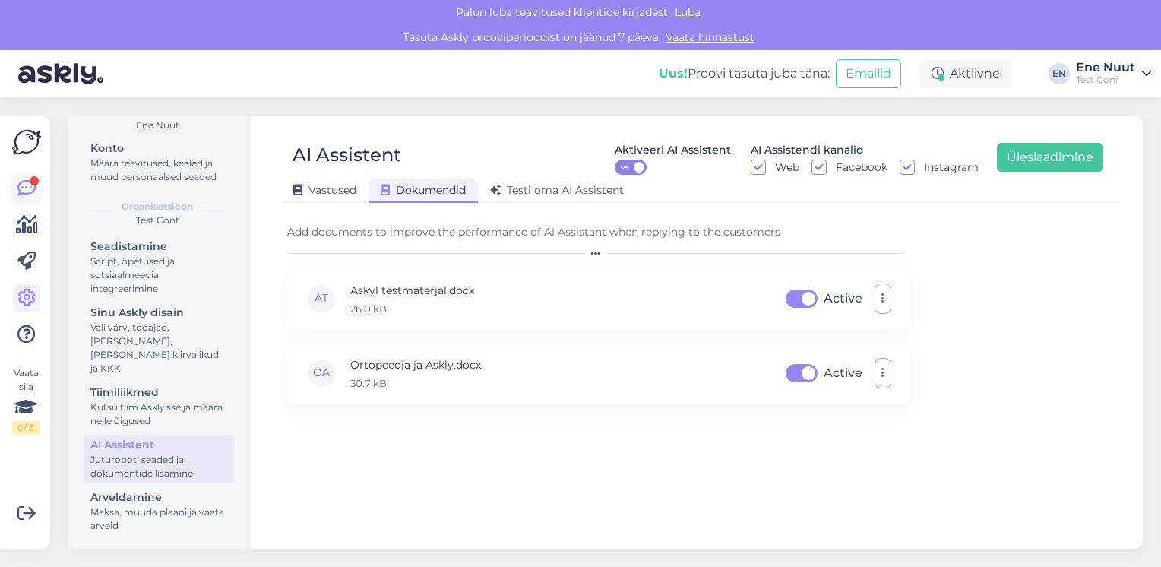
click at [31, 193] on icon at bounding box center [26, 188] width 18 height 18
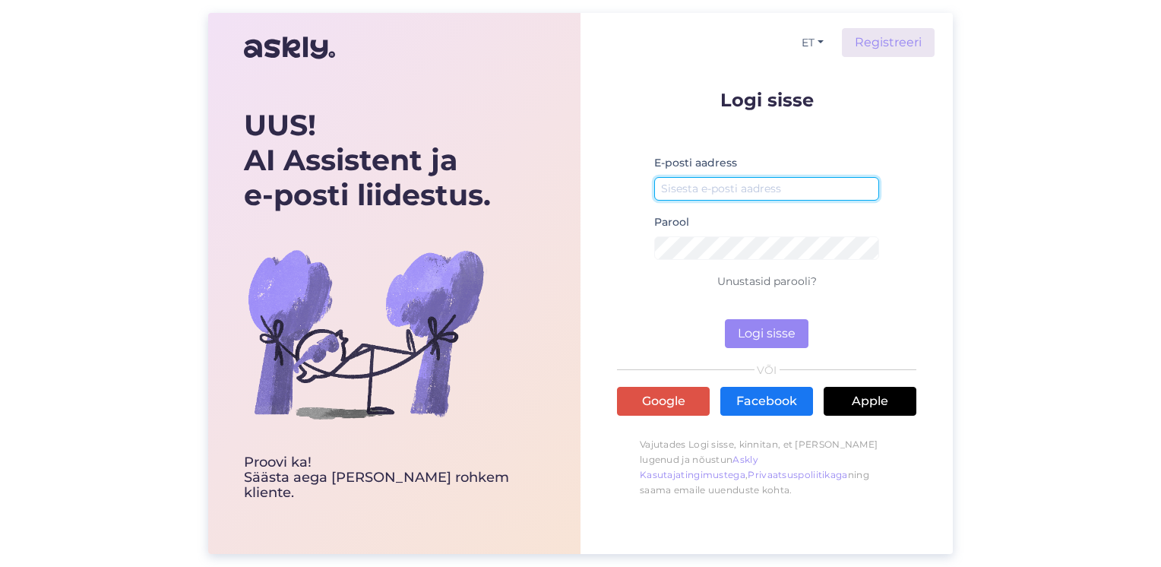
type input "[EMAIL_ADDRESS][DOMAIN_NAME]"
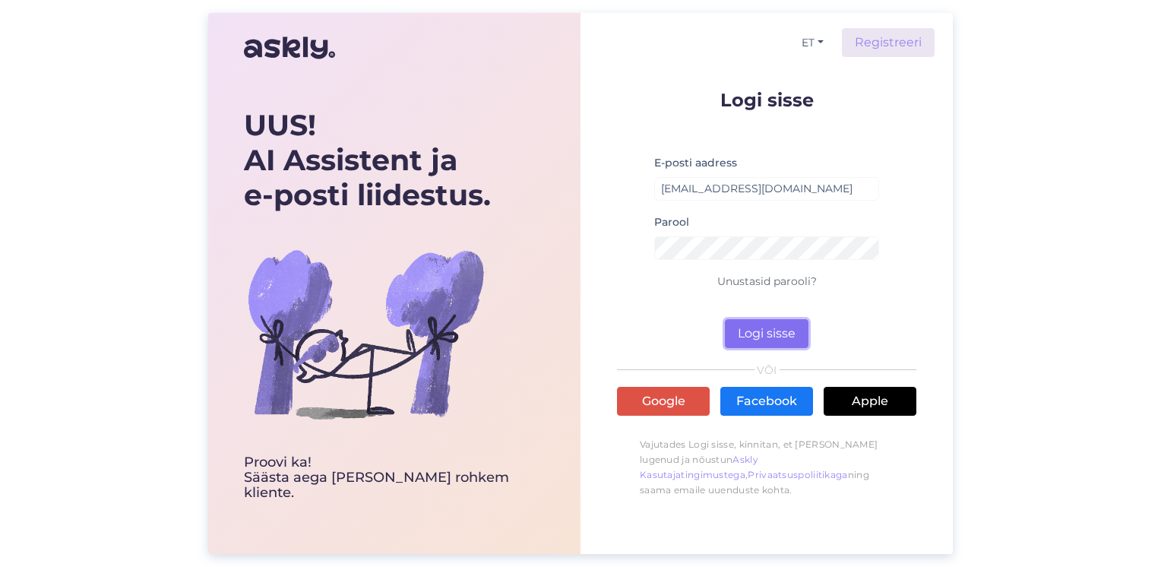
click at [770, 330] on button "Logi sisse" at bounding box center [767, 333] width 84 height 29
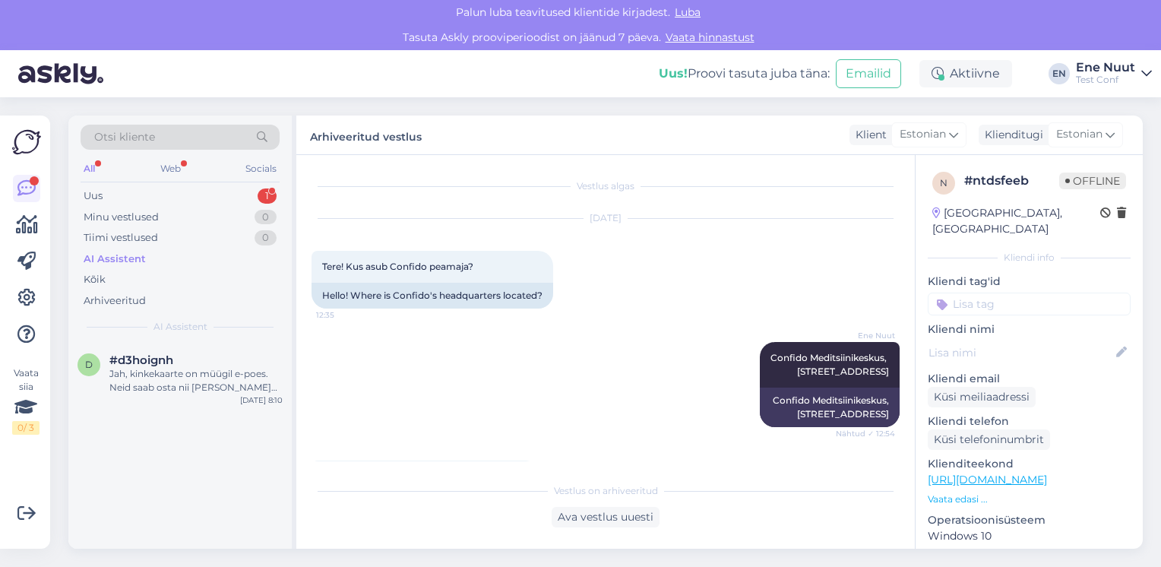
scroll to position [578, 0]
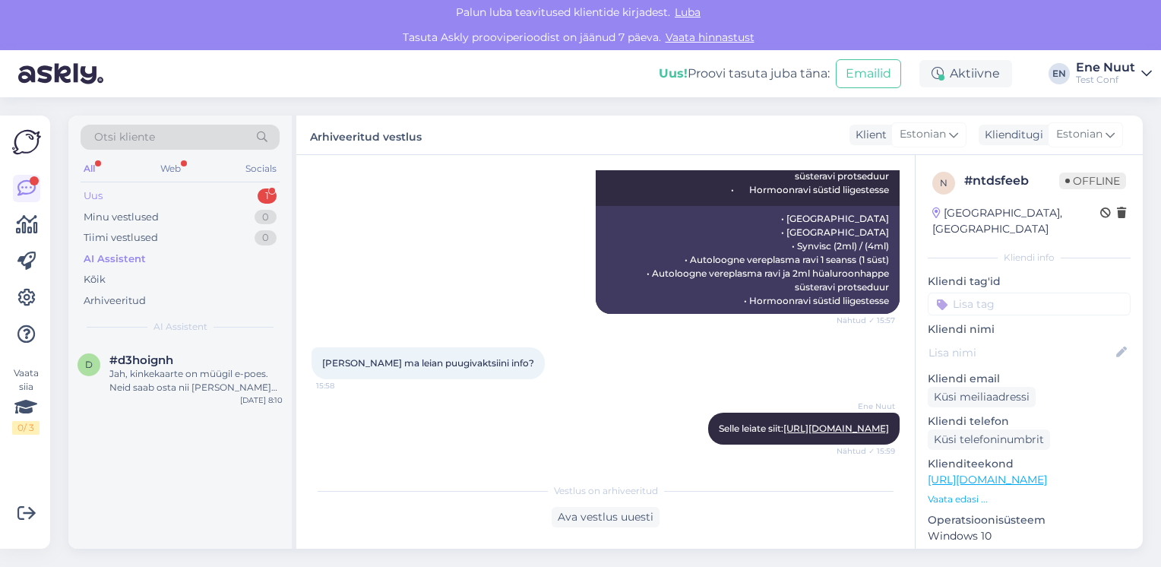
click at [125, 196] on div "Uus 1" at bounding box center [180, 195] width 199 height 21
click at [117, 363] on span "#4rdogggn" at bounding box center [142, 360] width 66 height 14
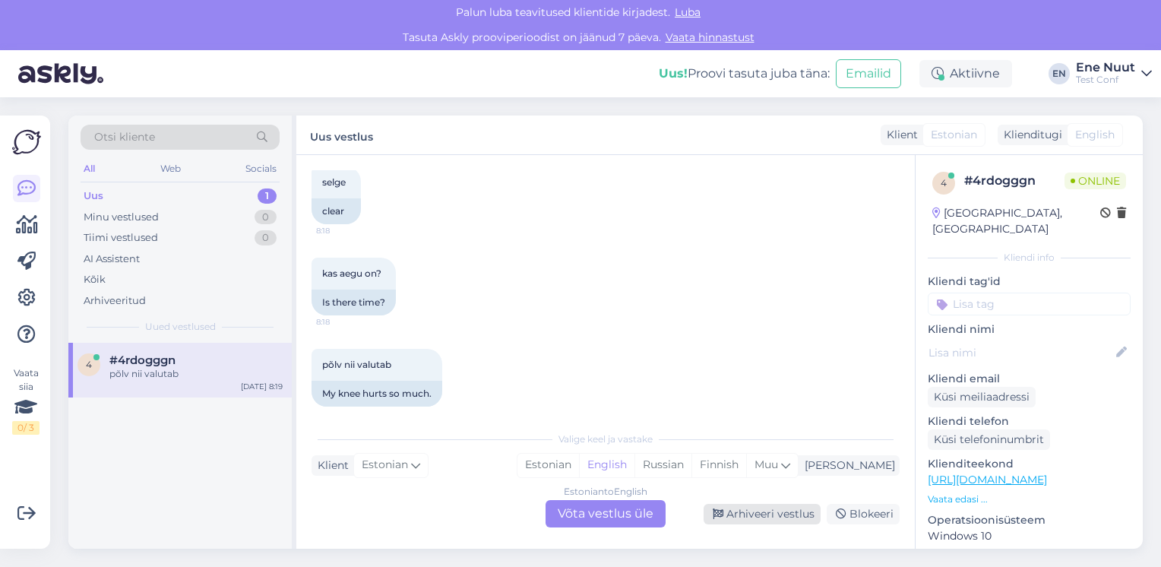
click at [733, 515] on div "Arhiveeri vestlus" at bounding box center [762, 514] width 117 height 21
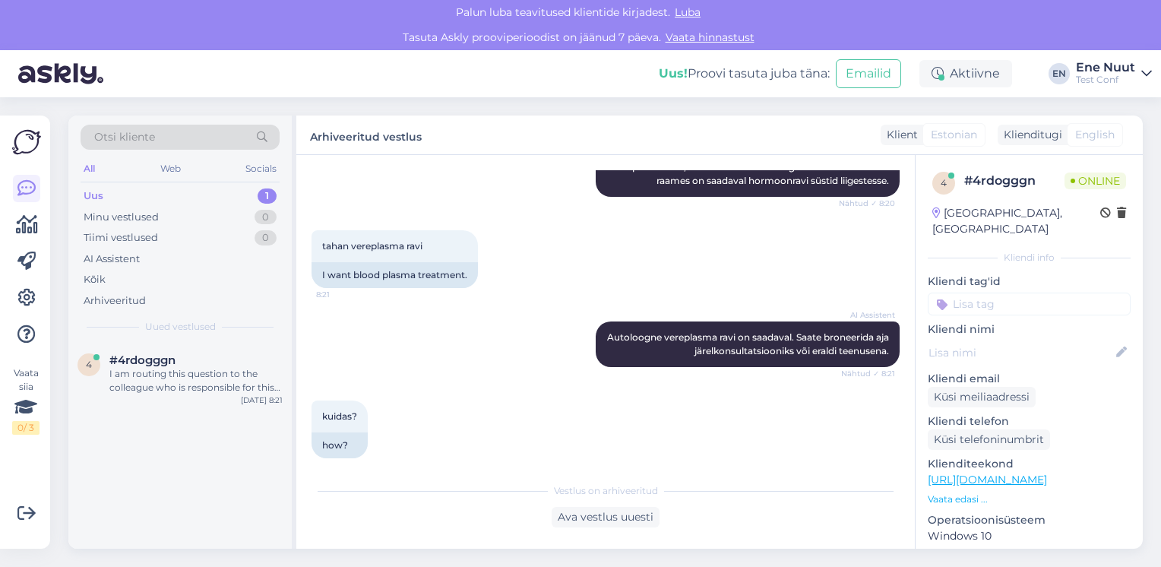
scroll to position [1510, 0]
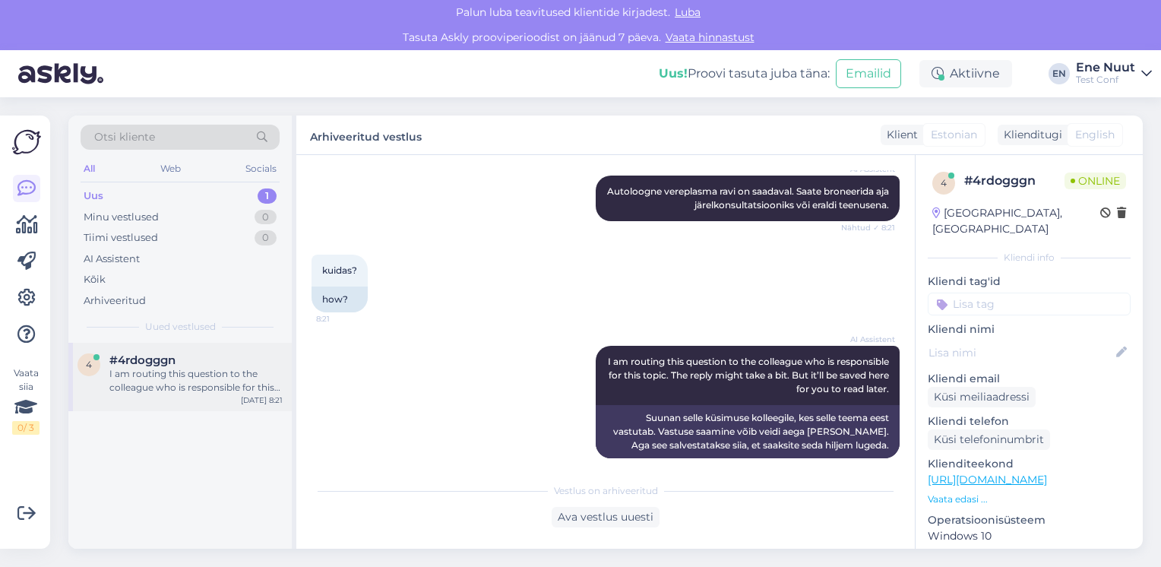
click at [189, 367] on div "I am routing this question to the colleague who is responsible for this topic. …" at bounding box center [195, 380] width 173 height 27
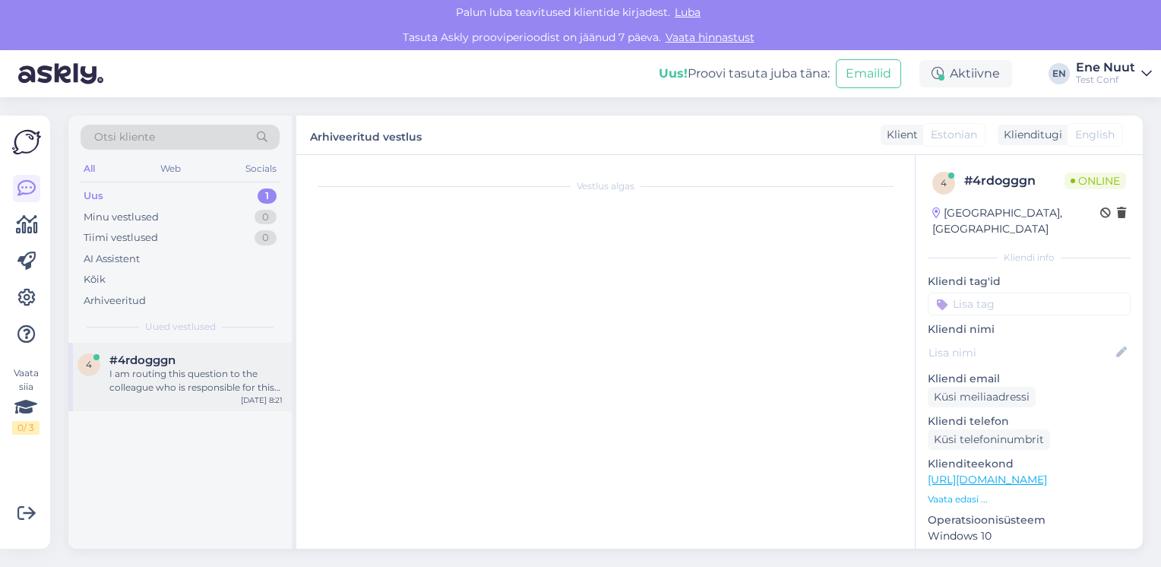
scroll to position [1562, 0]
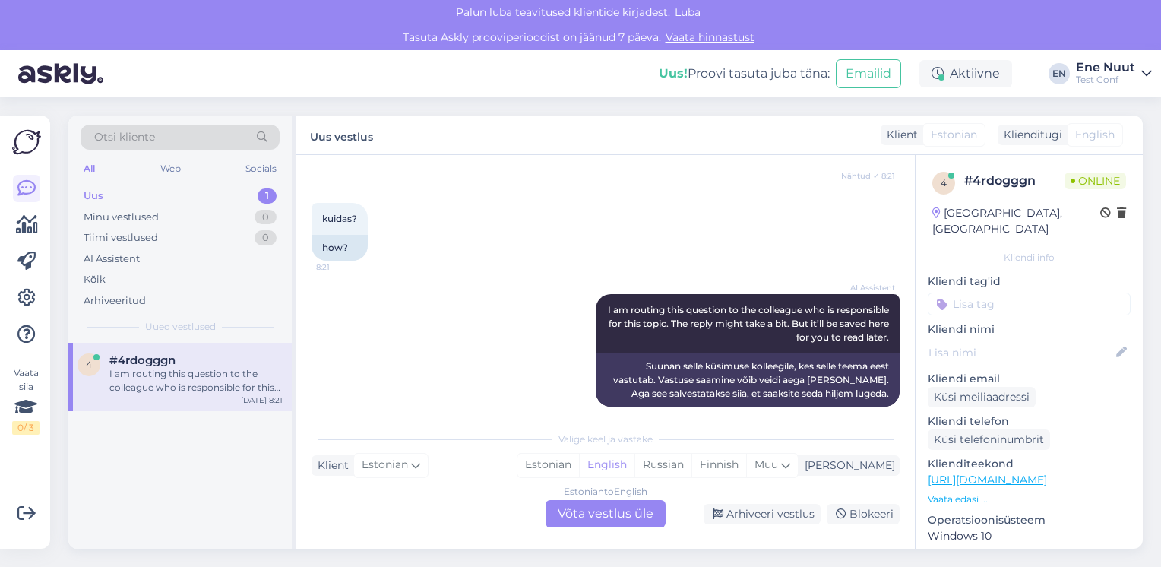
click at [583, 512] on div "Estonian to English Võta vestlus üle" at bounding box center [606, 513] width 120 height 27
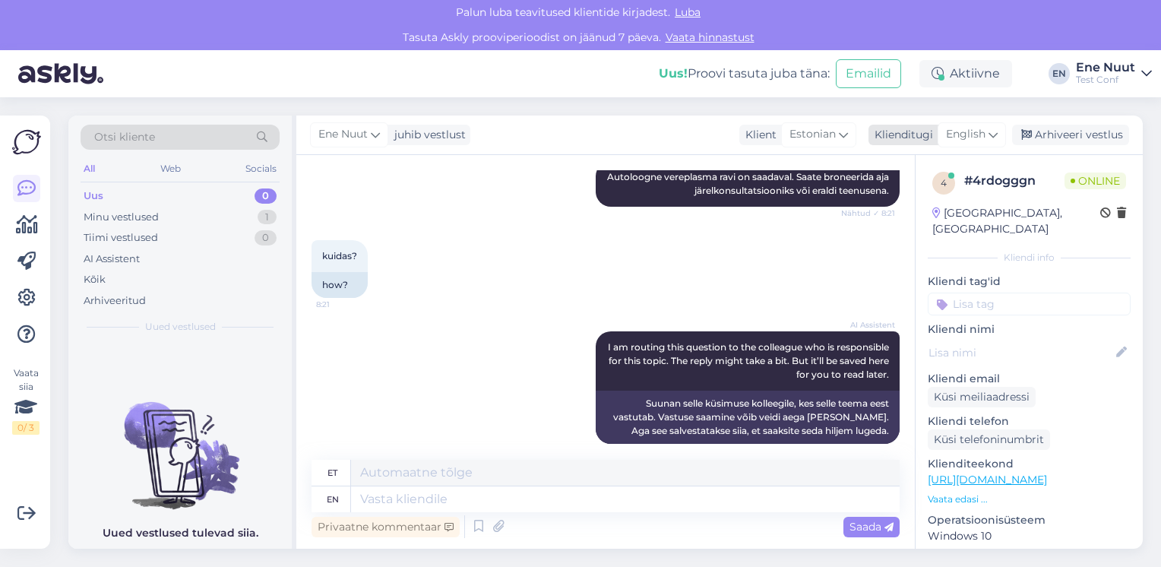
click at [985, 138] on span "English" at bounding box center [966, 134] width 40 height 17
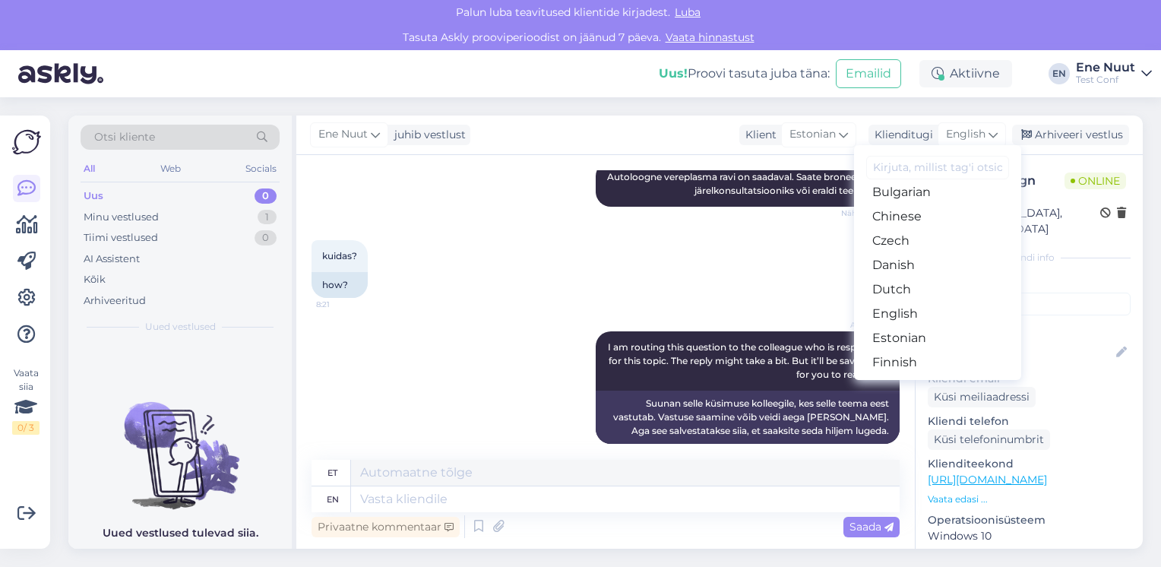
scroll to position [152, 0]
click at [898, 240] on link "Estonian" at bounding box center [937, 245] width 167 height 24
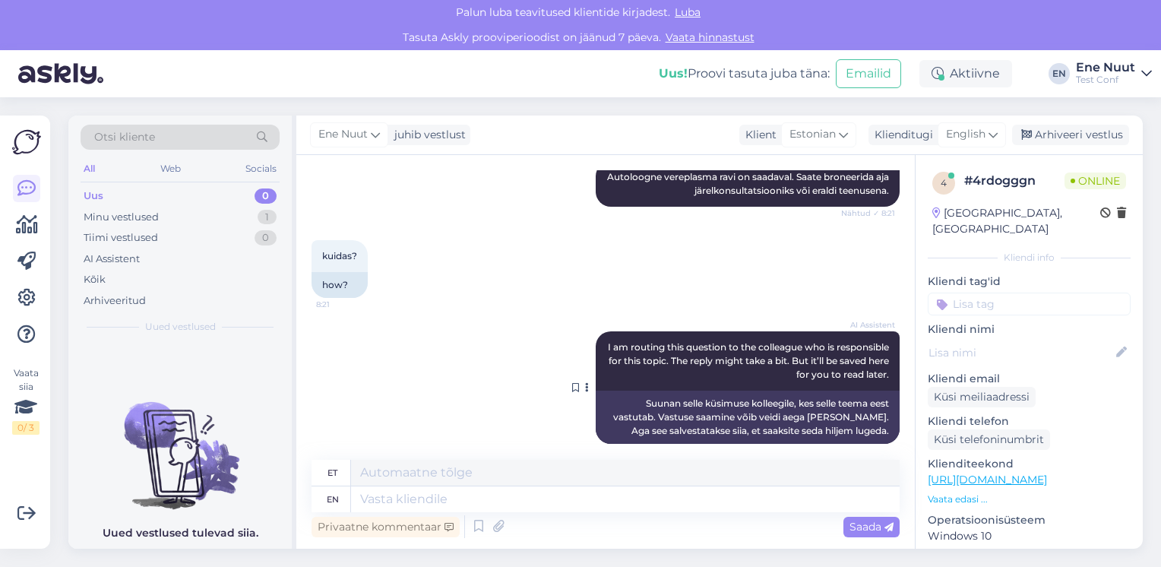
scroll to position [1505, 0]
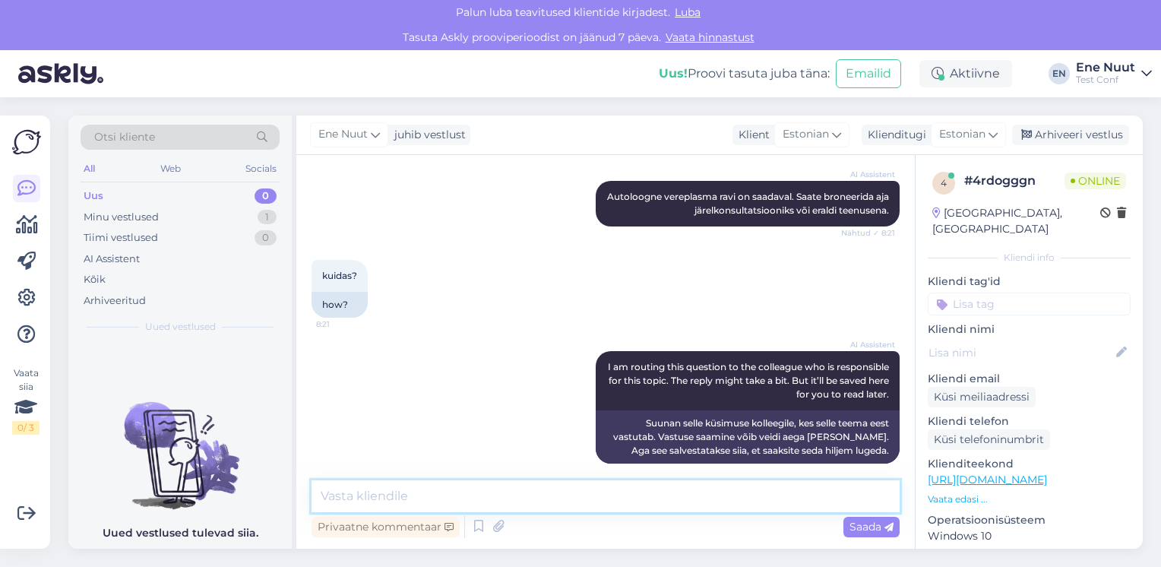
click at [550, 502] on textarea at bounding box center [606, 496] width 588 height 32
type textarea "head aega"
click at [866, 523] on span "Saada" at bounding box center [872, 527] width 44 height 14
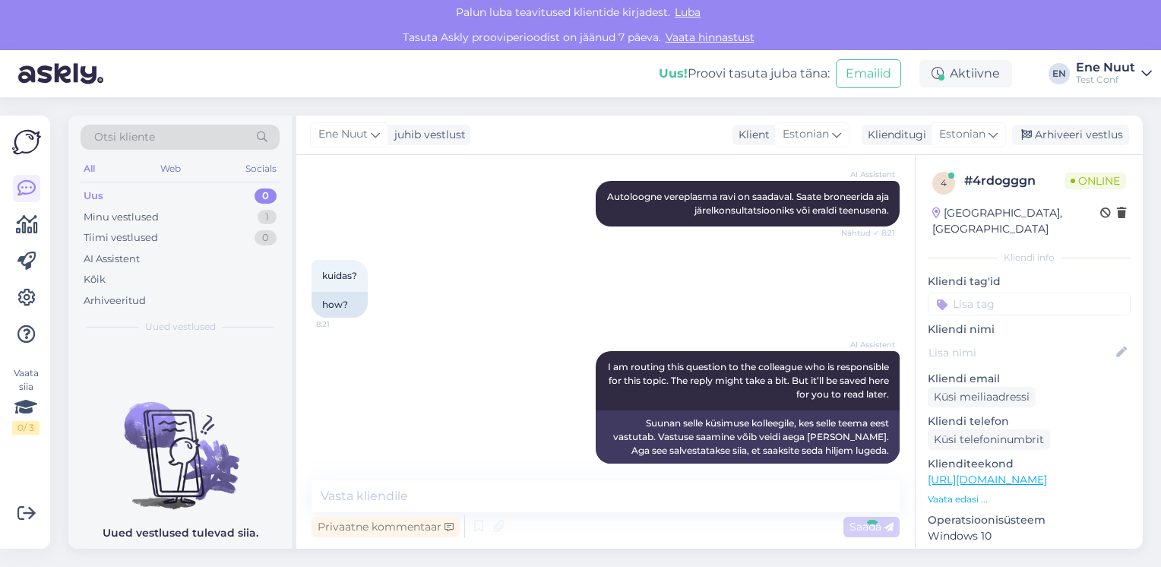
scroll to position [1570, 0]
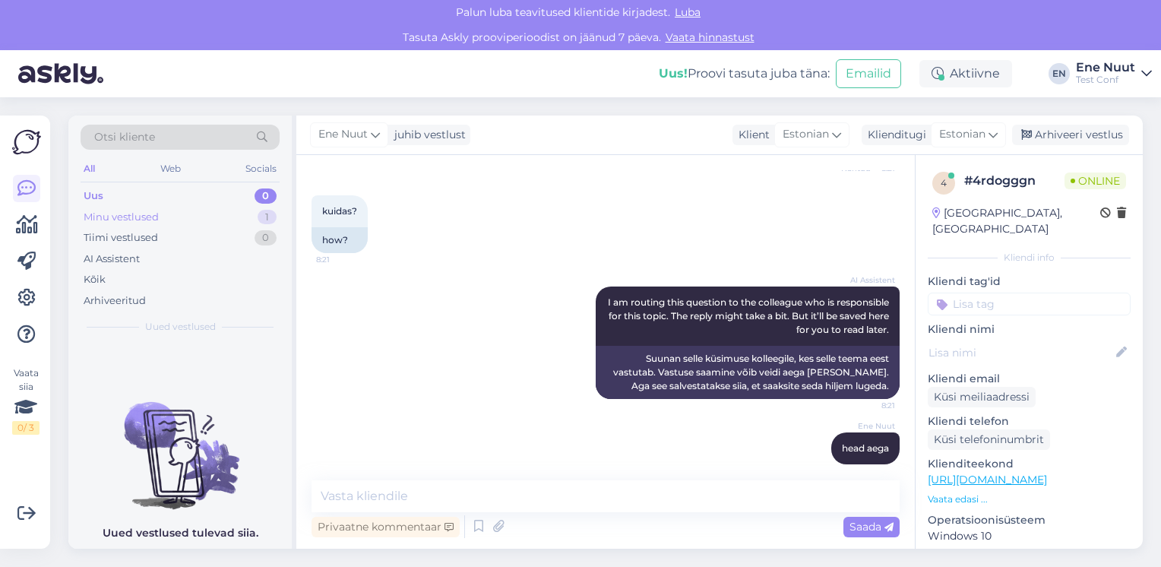
click at [103, 221] on div "Minu vestlused" at bounding box center [121, 217] width 75 height 15
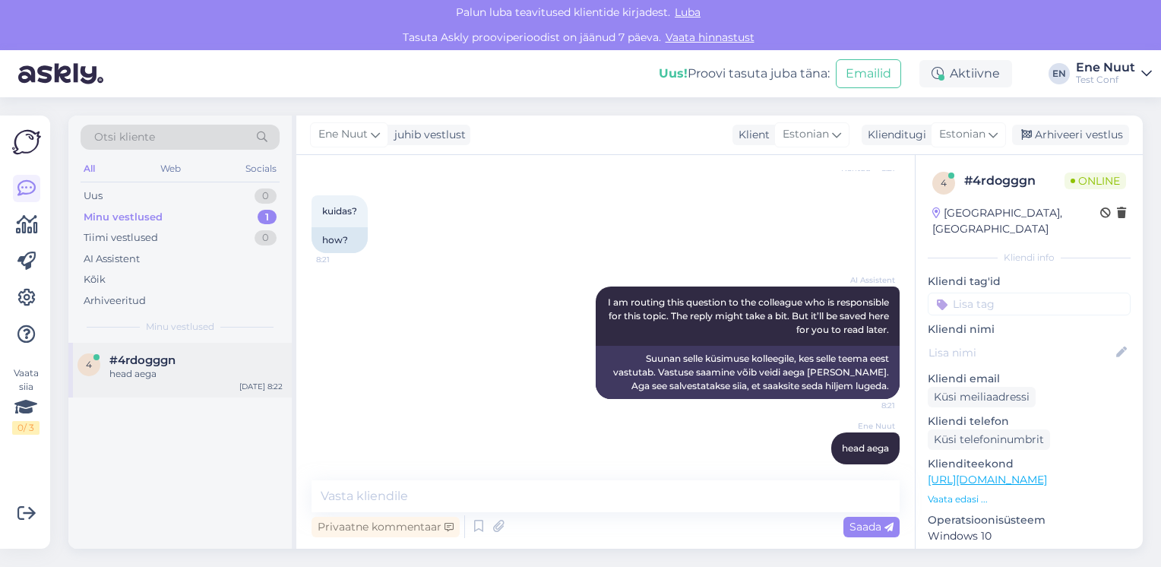
click at [132, 379] on div "head aega" at bounding box center [195, 374] width 173 height 14
click at [101, 282] on div "Kõik" at bounding box center [95, 279] width 22 height 15
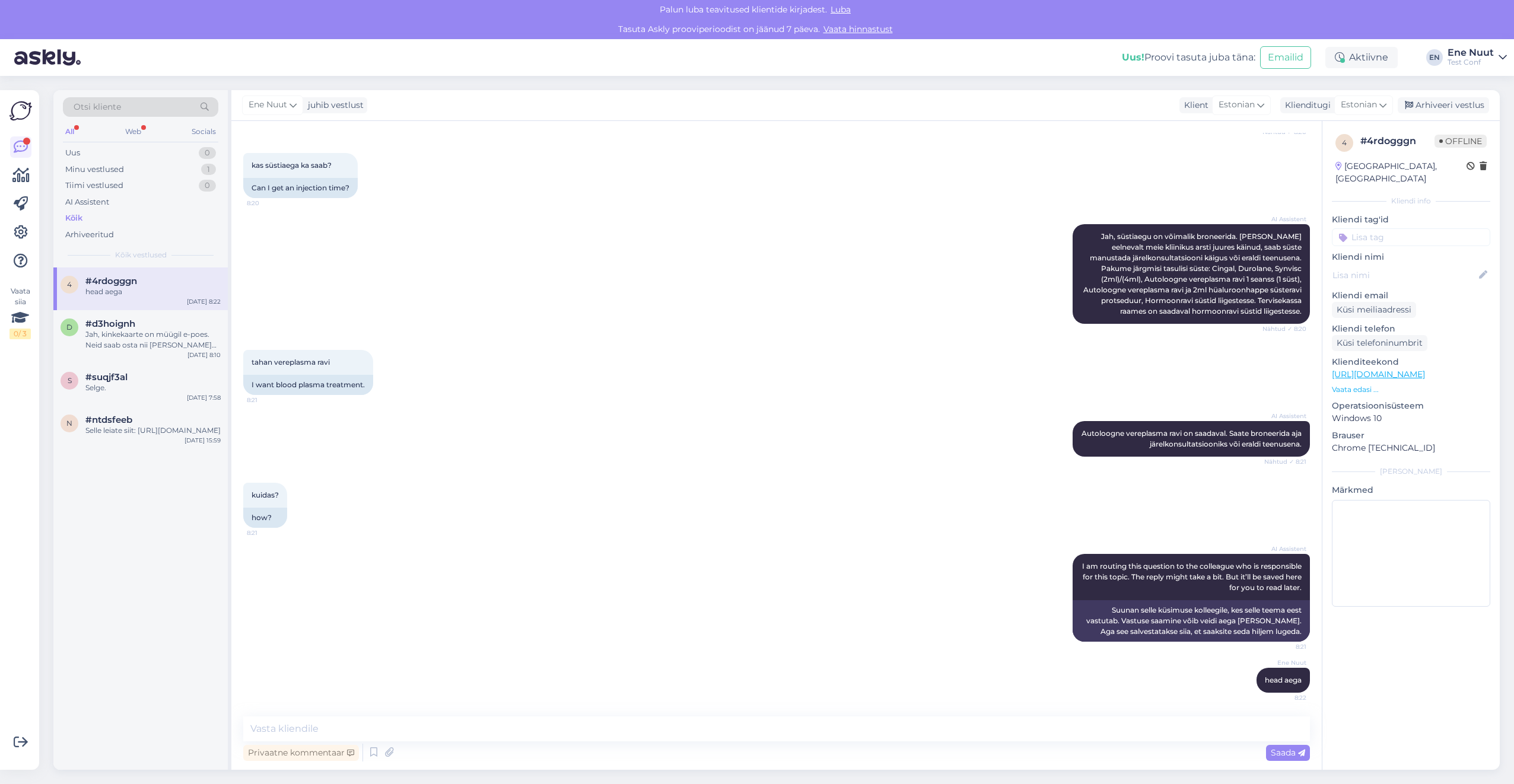
scroll to position [884, 0]
